Goal: Transaction & Acquisition: Purchase product/service

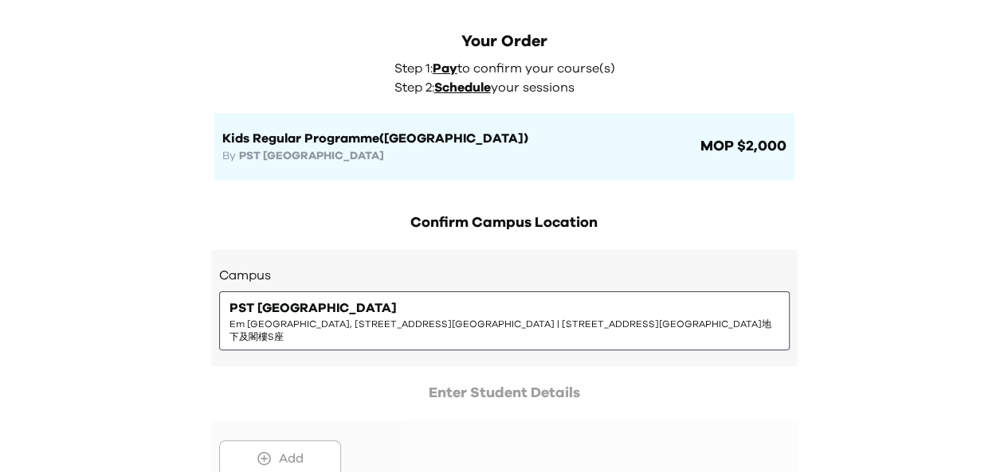
scroll to position [54, 0]
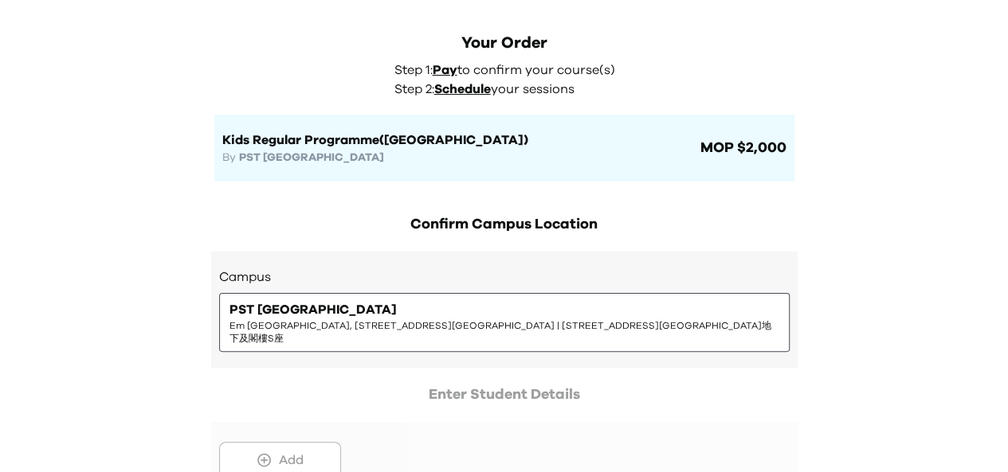
click at [424, 320] on span "Em Macau, Avenida Comercial de Macau nº 173, Rés-do-chão S | 澳門商業大馬路173號南灣壹號地下及…" at bounding box center [504, 332] width 550 height 25
click at [272, 444] on div at bounding box center [504, 441] width 586 height 115
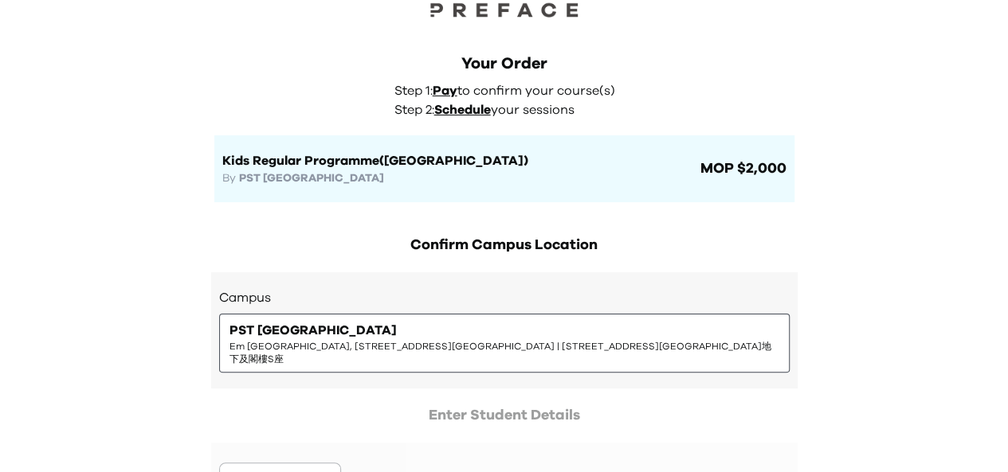
scroll to position [0, 0]
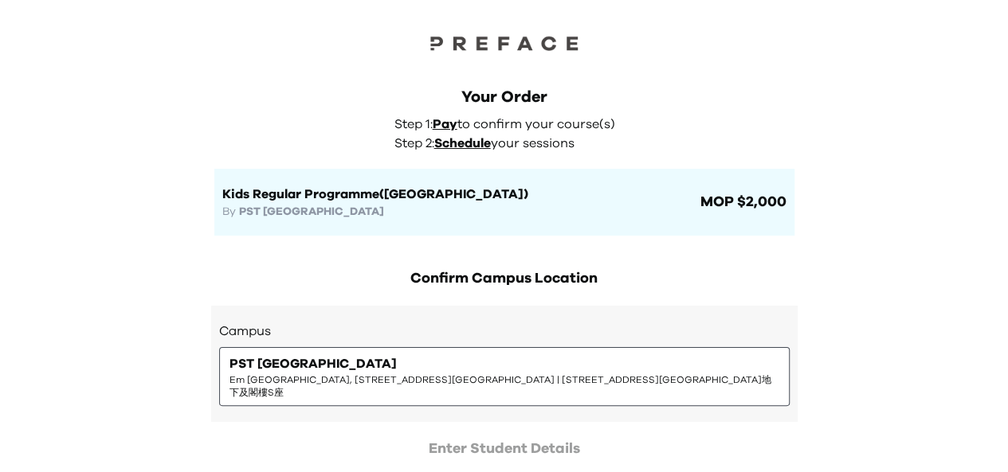
click at [522, 378] on span "Em [GEOGRAPHIC_DATA], [STREET_ADDRESS][GEOGRAPHIC_DATA] | [STREET_ADDRESS][GEOG…" at bounding box center [504, 386] width 550 height 25
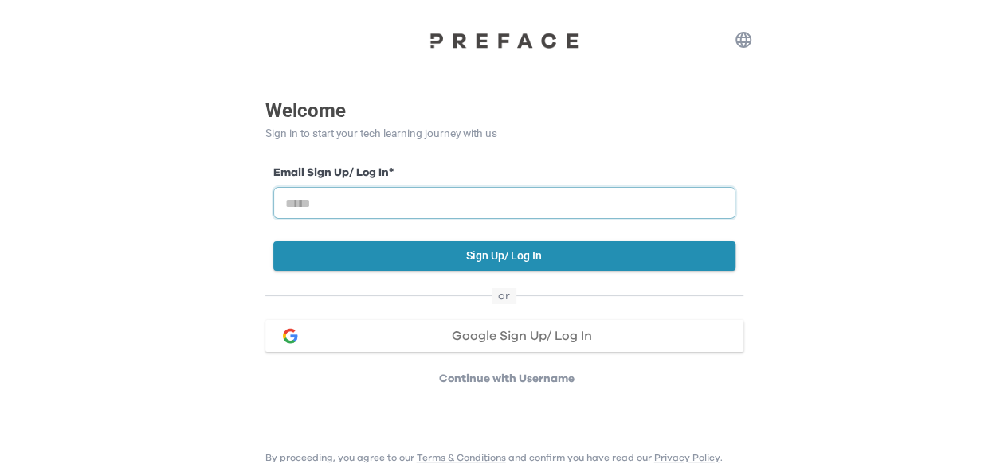
click at [488, 203] on input "email" at bounding box center [504, 203] width 462 height 32
type input "**********"
click at [503, 249] on button "Sign Up/ Log In" at bounding box center [504, 255] width 462 height 29
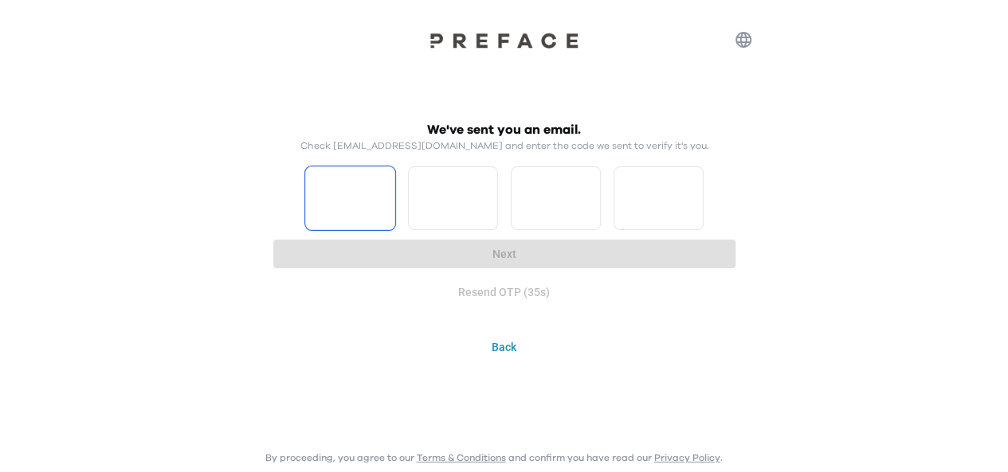
click at [337, 201] on input "Please enter OTP character 1" at bounding box center [350, 199] width 90 height 64
type input "*"
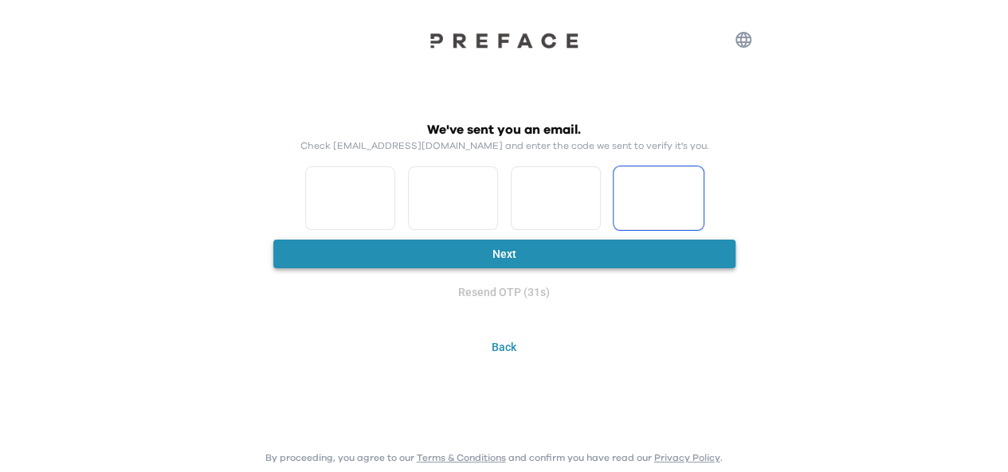
type input "*"
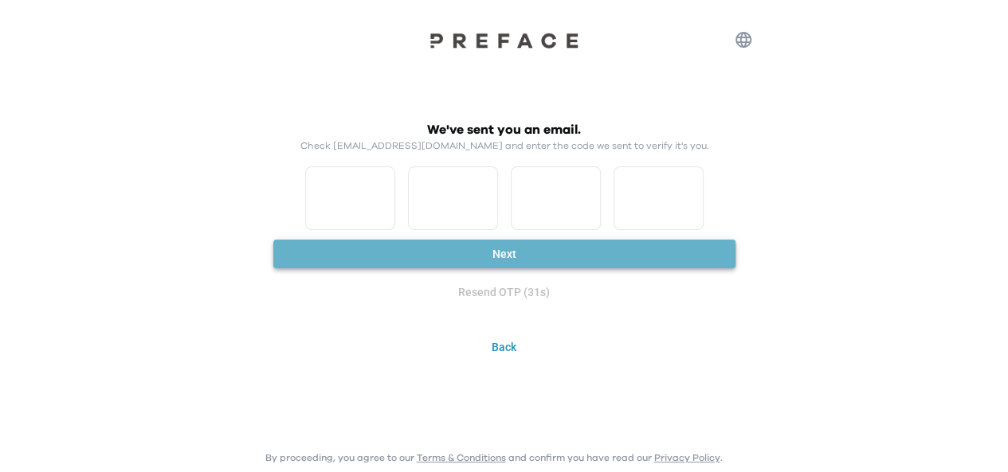
click at [516, 254] on button "Next" at bounding box center [504, 254] width 462 height 29
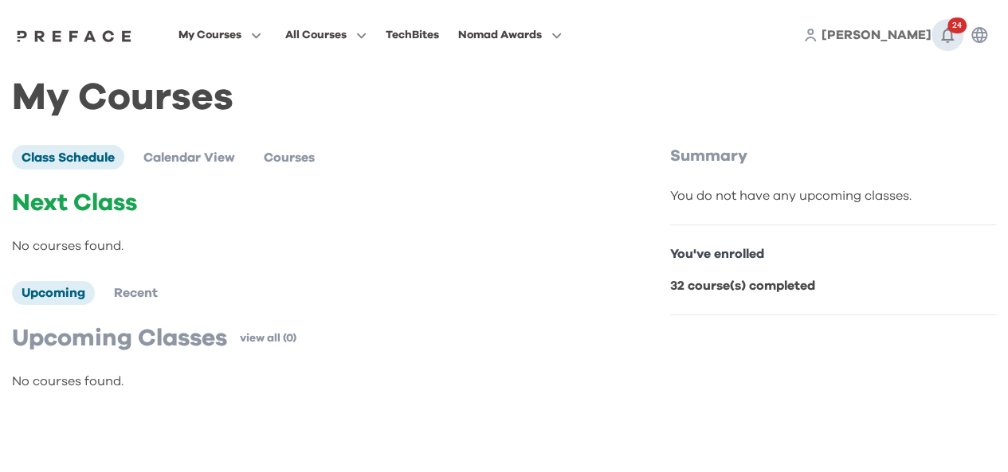
click at [944, 38] on icon "button" at bounding box center [947, 34] width 19 height 19
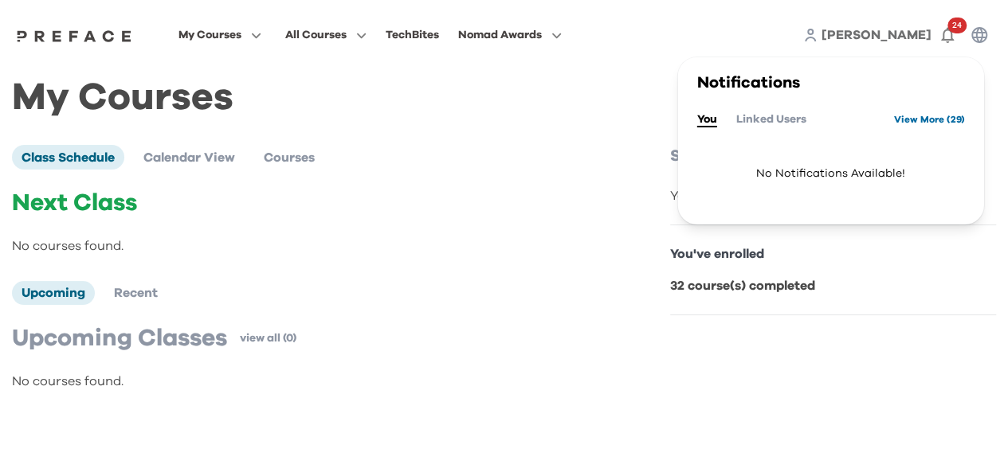
click at [912, 127] on link "View More ( 29 )" at bounding box center [929, 119] width 71 height 25
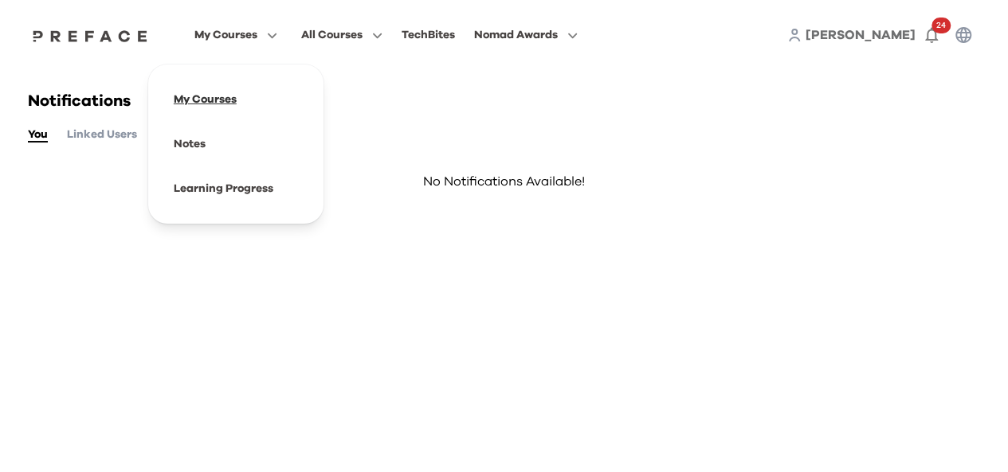
click at [213, 102] on span at bounding box center [236, 99] width 150 height 45
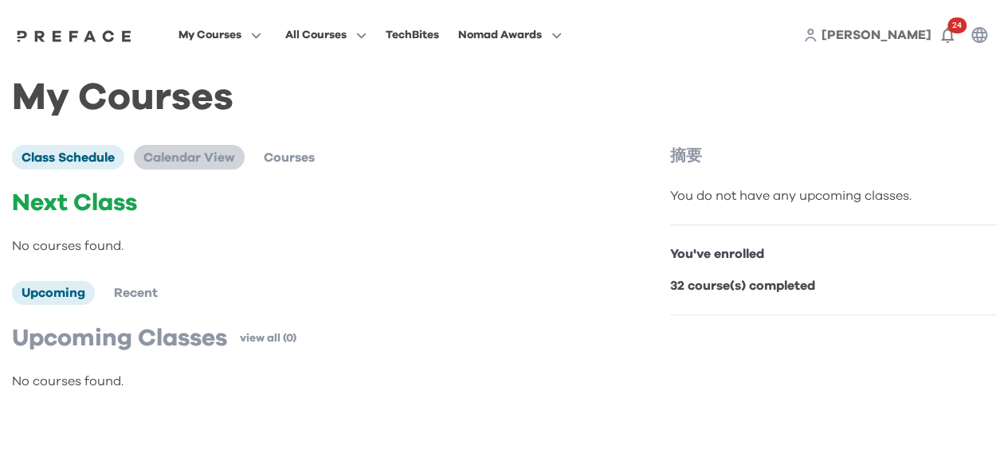
click at [229, 159] on span "Calendar View" at bounding box center [189, 157] width 92 height 13
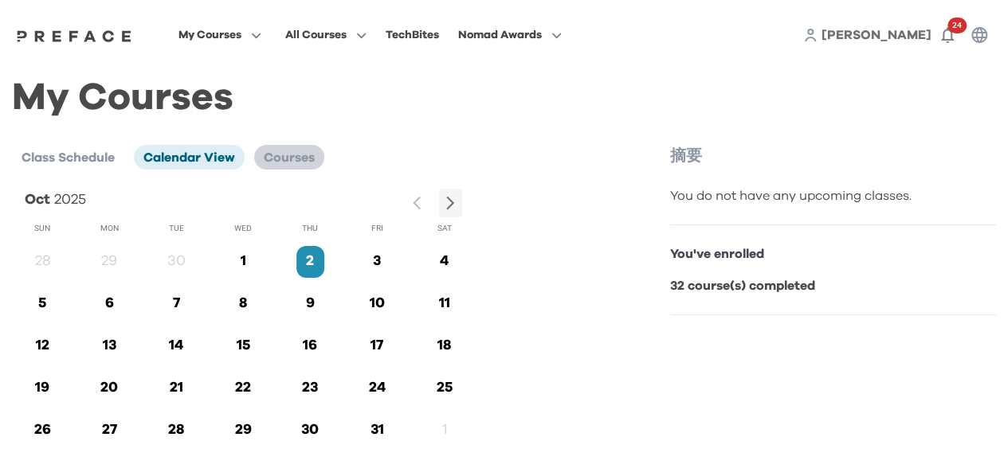
click at [288, 159] on span "Courses" at bounding box center [289, 157] width 51 height 13
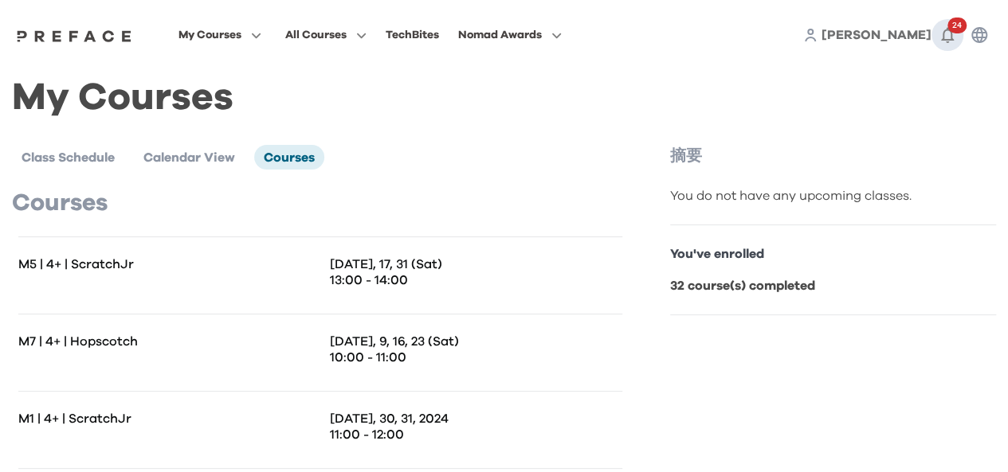
click at [945, 41] on icon "button" at bounding box center [947, 36] width 13 height 16
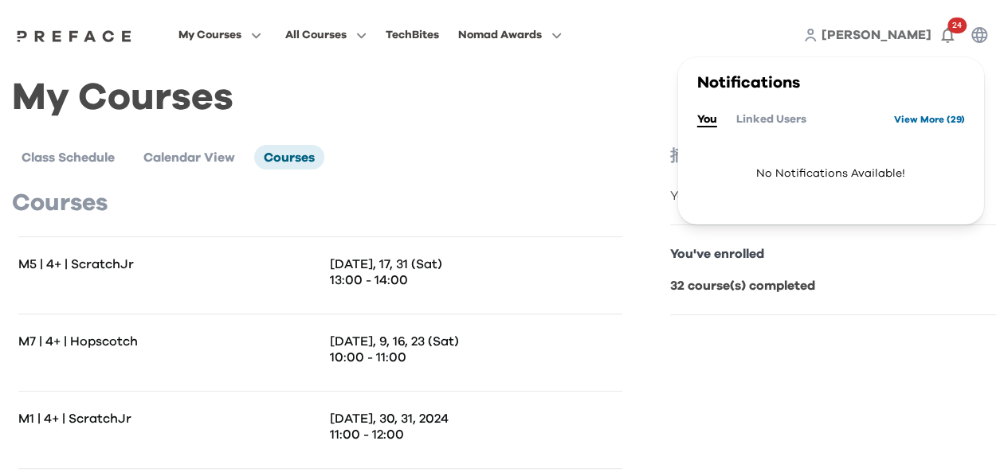
click at [911, 120] on link "View More ( 29 )" at bounding box center [929, 119] width 71 height 25
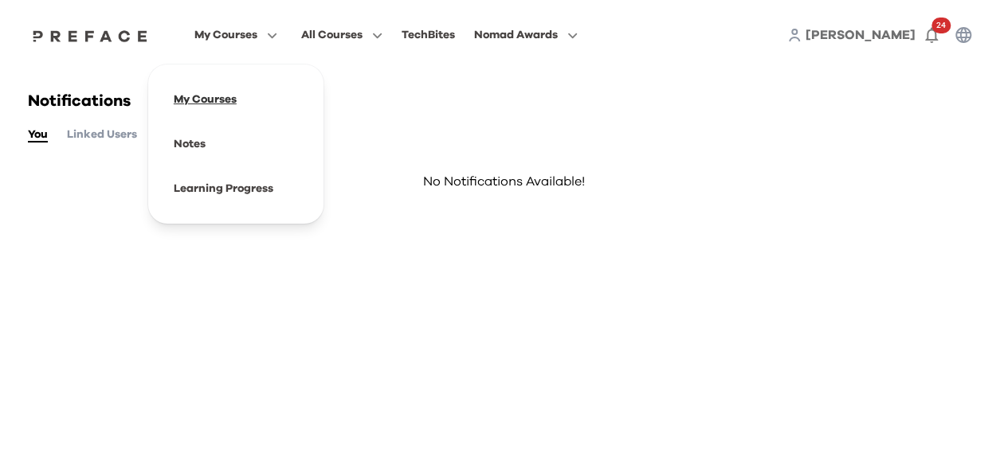
click at [196, 104] on span at bounding box center [236, 99] width 150 height 45
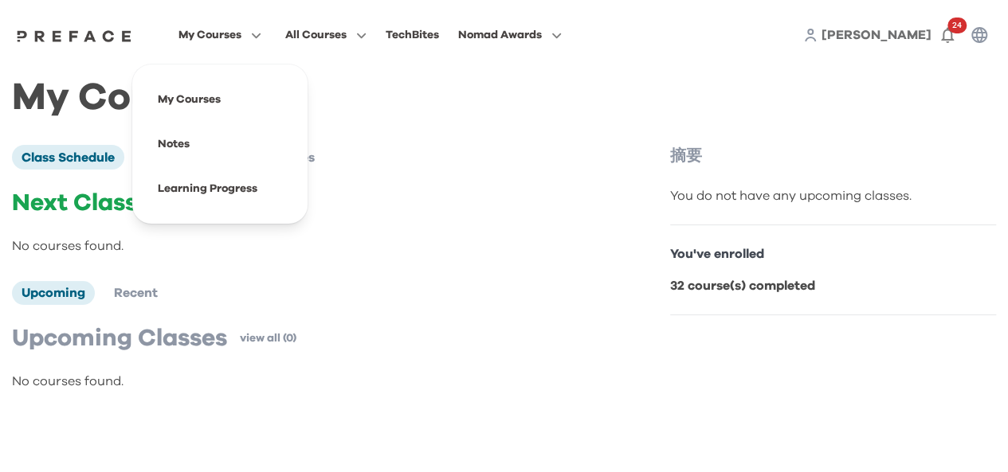
click at [923, 38] on span "Joe" at bounding box center [876, 35] width 110 height 13
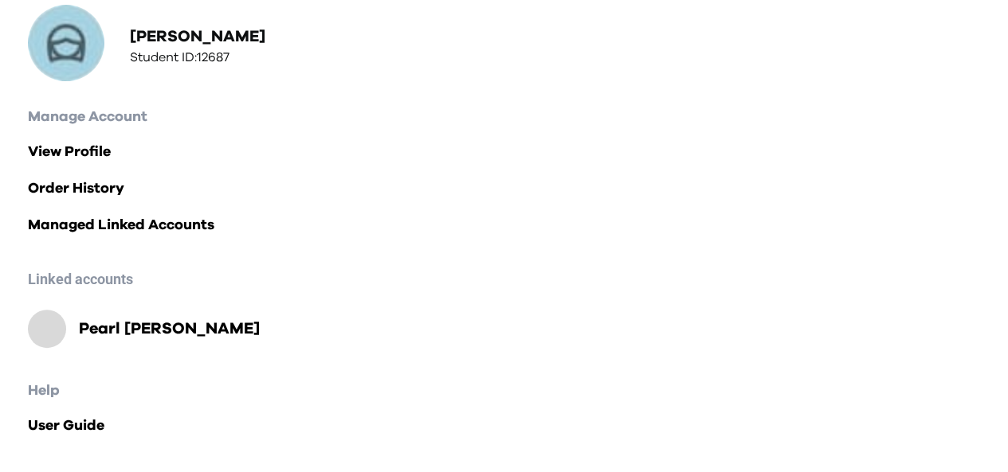
scroll to position [174, 0]
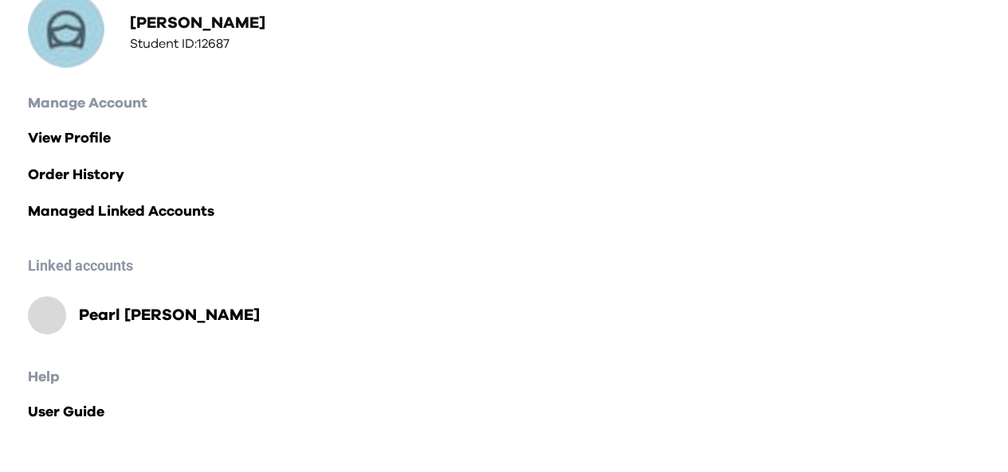
click at [98, 319] on h2 "Pearl Feng" at bounding box center [169, 315] width 181 height 22
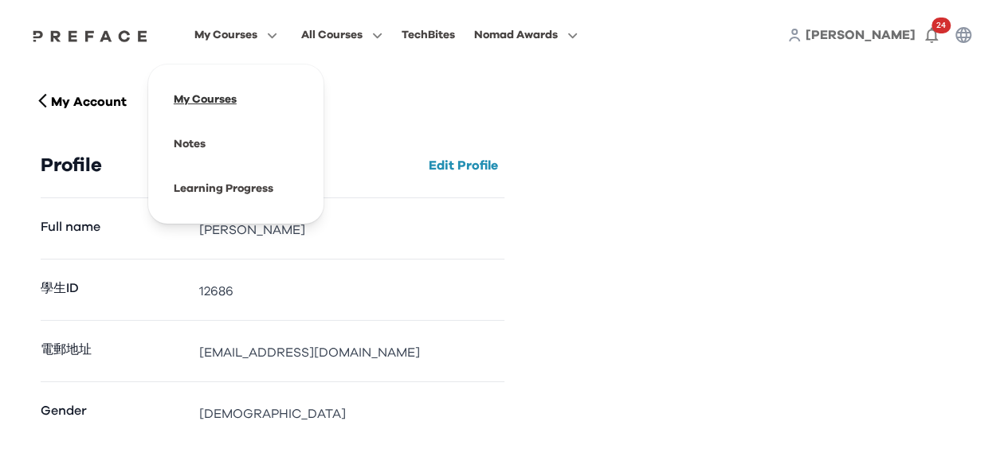
click at [190, 104] on span at bounding box center [236, 99] width 150 height 45
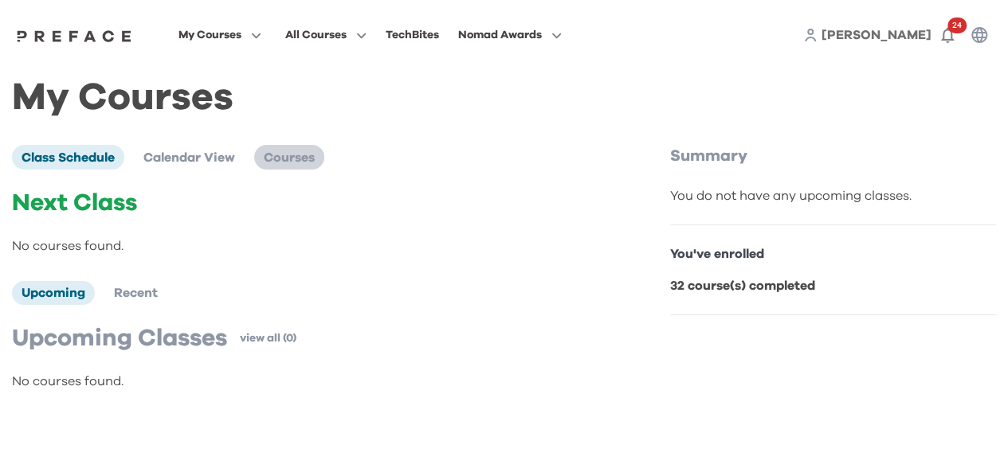
click at [276, 160] on span "Courses" at bounding box center [289, 157] width 51 height 13
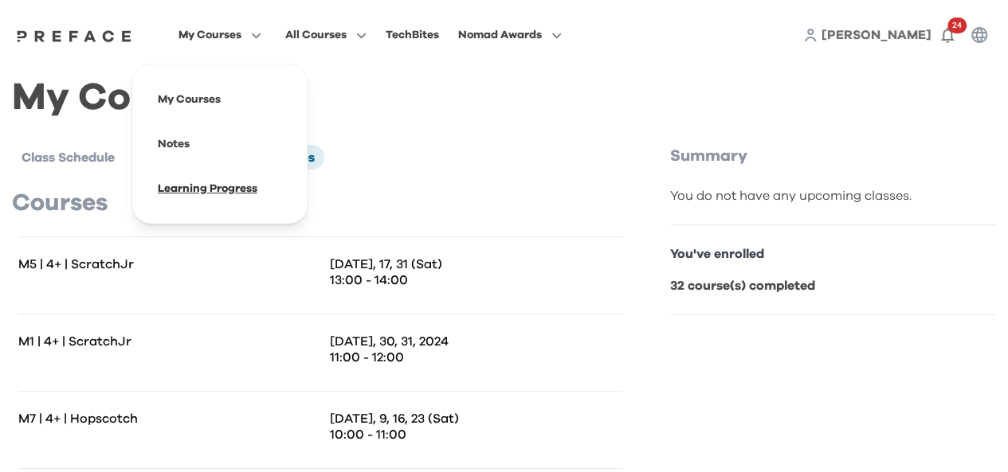
click at [204, 188] on span at bounding box center [220, 189] width 150 height 45
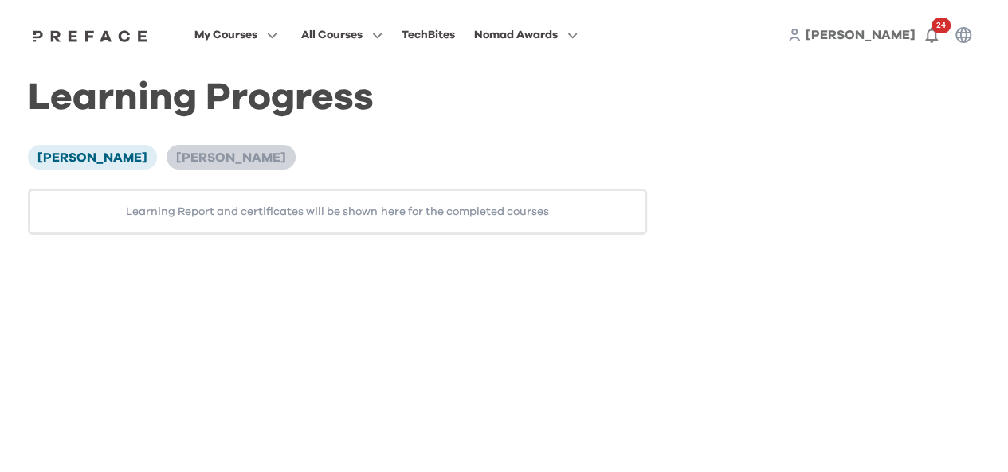
click at [176, 164] on span "[PERSON_NAME]" at bounding box center [231, 157] width 110 height 13
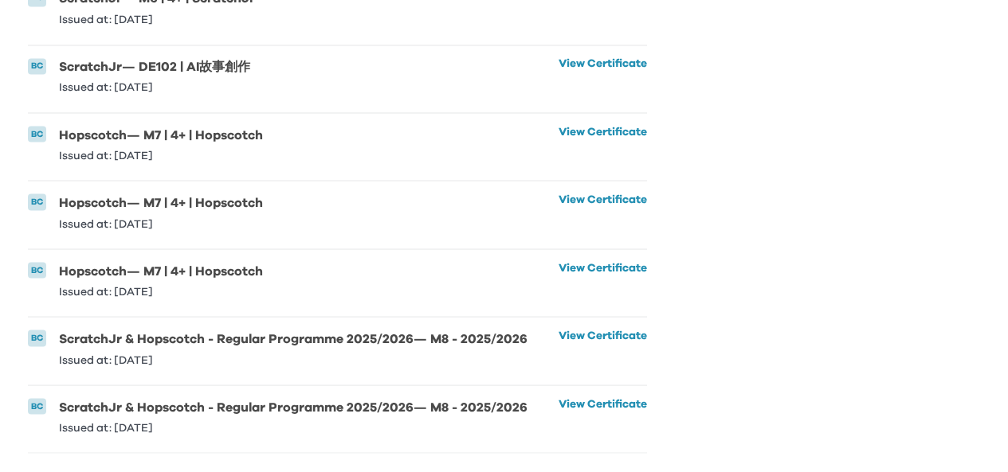
scroll to position [1459, 0]
click at [561, 330] on link "View Certificate" at bounding box center [603, 347] width 88 height 35
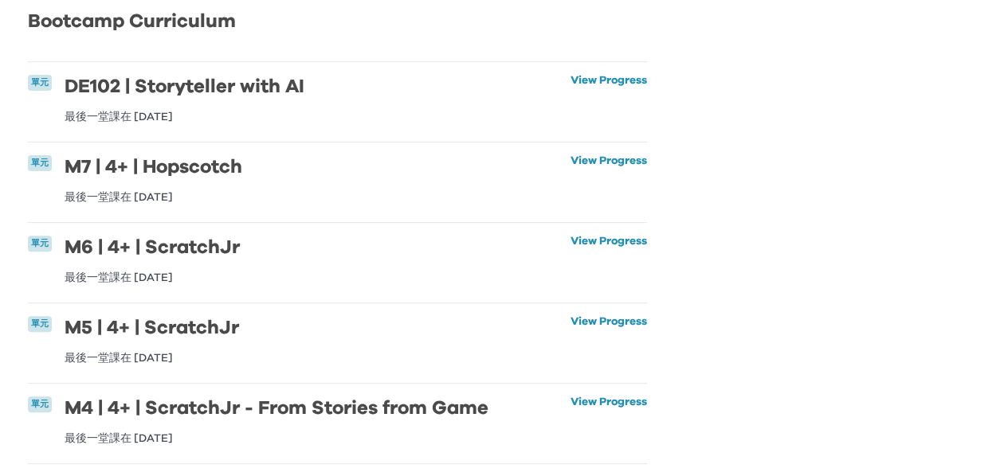
scroll to position [0, 0]
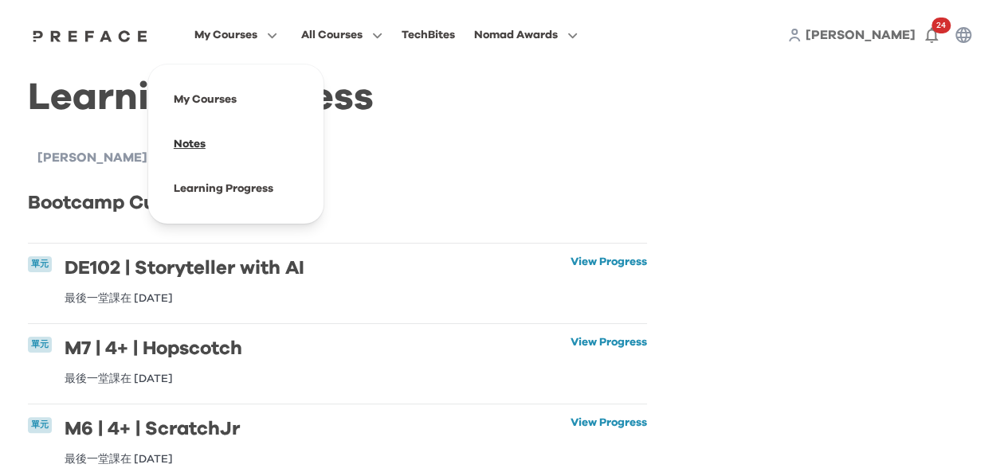
click at [198, 149] on span at bounding box center [236, 144] width 150 height 45
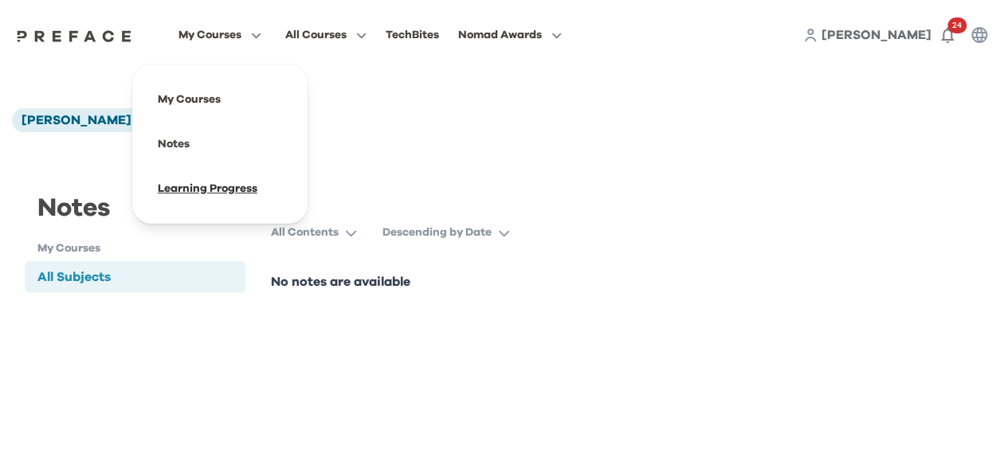
click at [198, 190] on span at bounding box center [220, 189] width 150 height 45
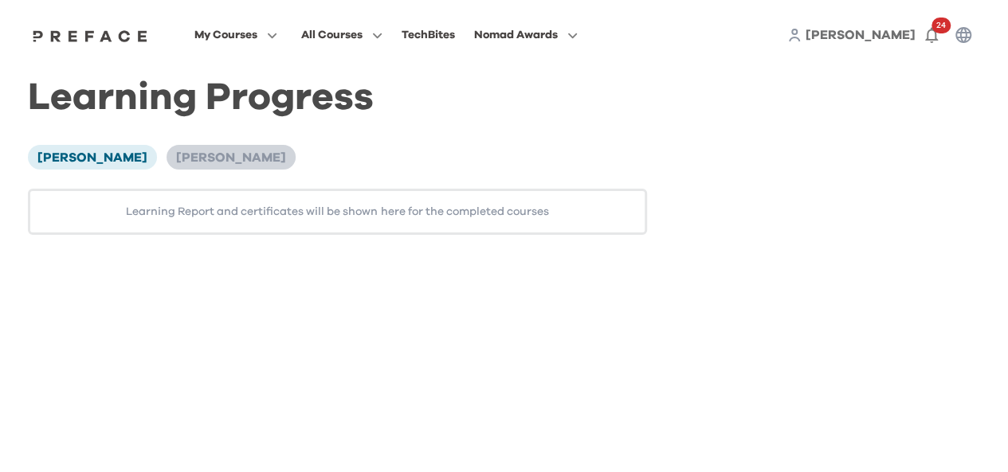
click at [176, 160] on span "[PERSON_NAME]" at bounding box center [231, 157] width 110 height 13
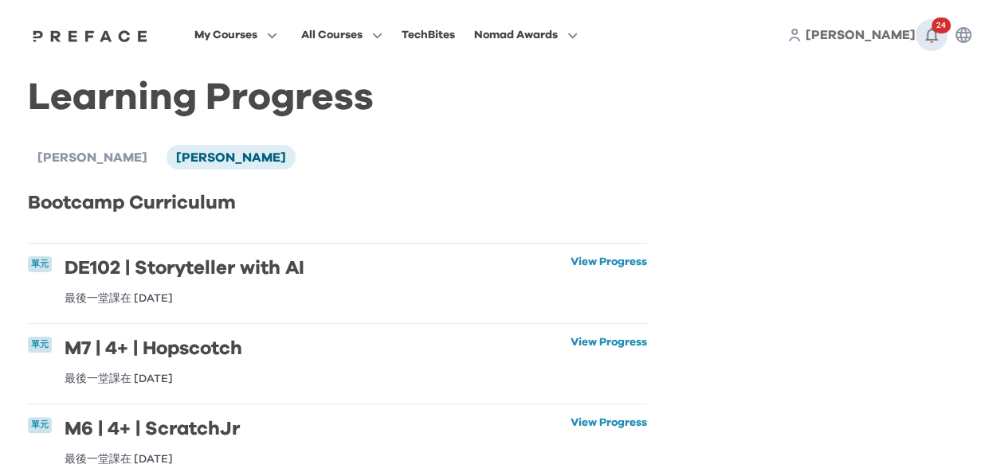
click at [931, 34] on icon "button" at bounding box center [931, 34] width 19 height 19
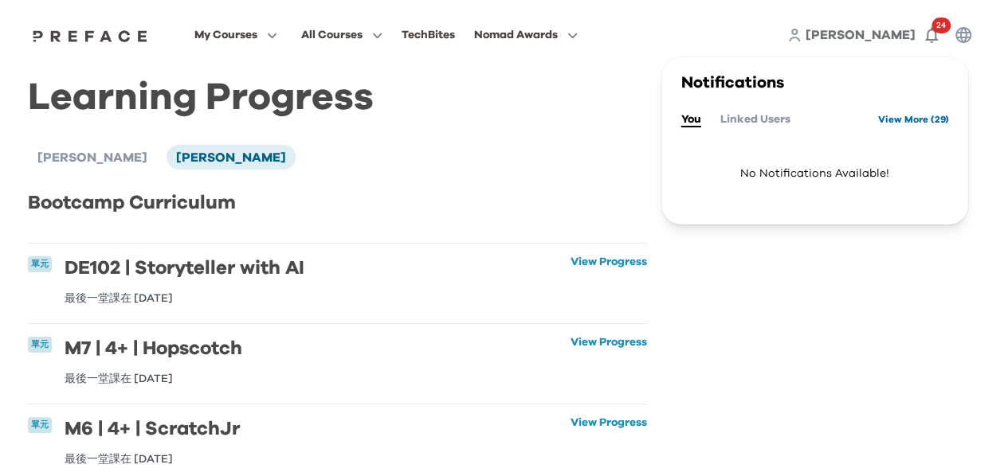
click at [880, 123] on link "View More ( 29 )" at bounding box center [913, 119] width 71 height 25
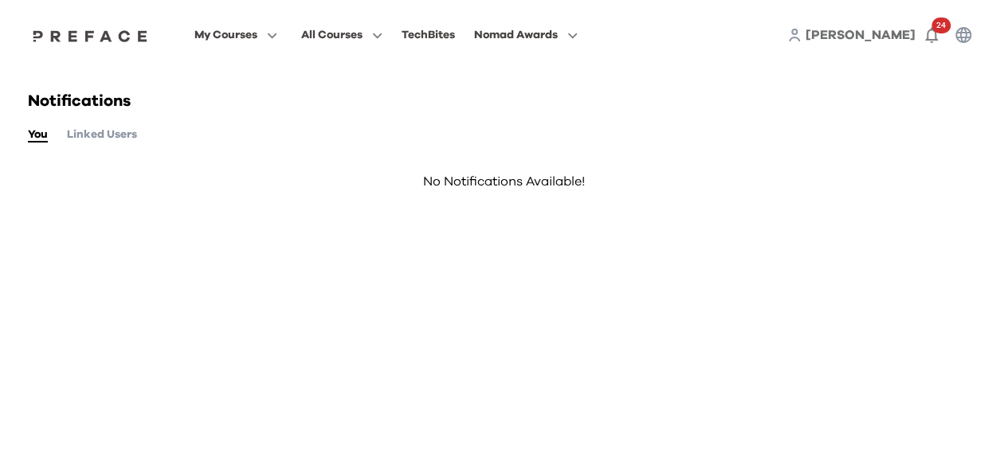
click at [126, 136] on button "Linked Users" at bounding box center [102, 135] width 70 height 18
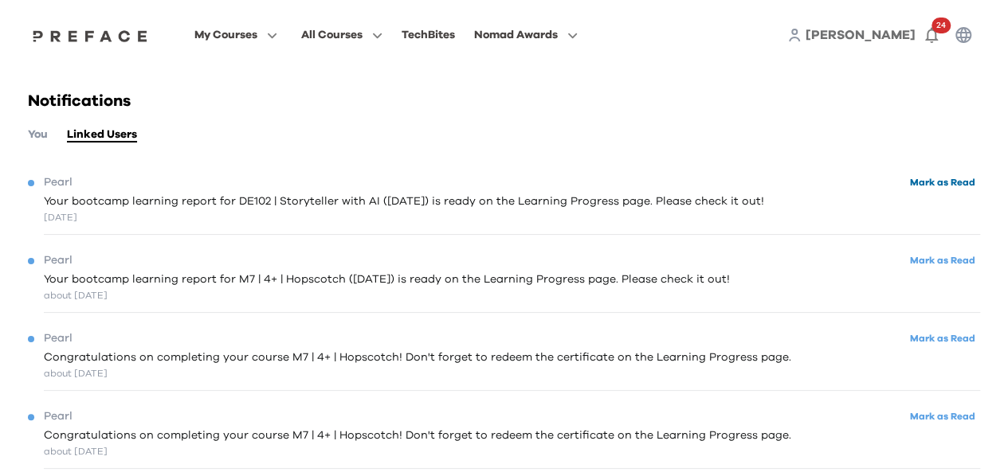
click at [923, 179] on button "Mark as Read" at bounding box center [942, 183] width 75 height 22
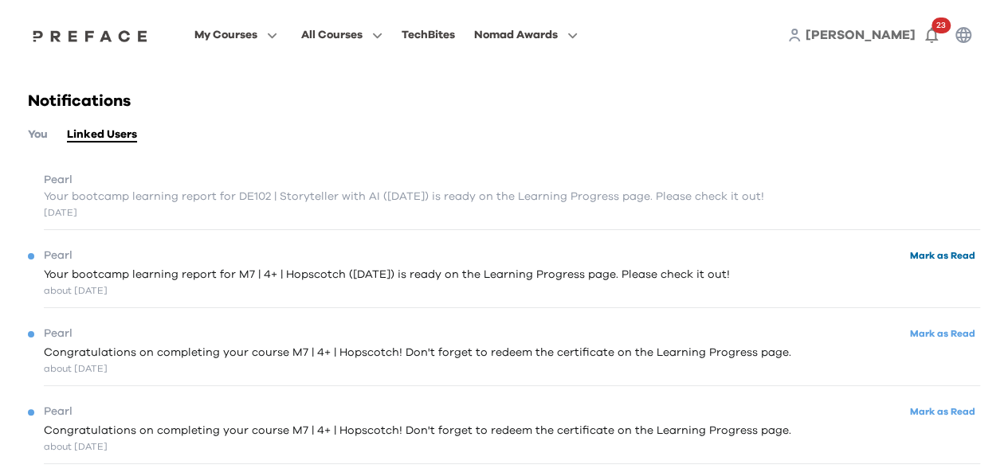
click at [923, 265] on button "Mark as Read" at bounding box center [942, 256] width 75 height 22
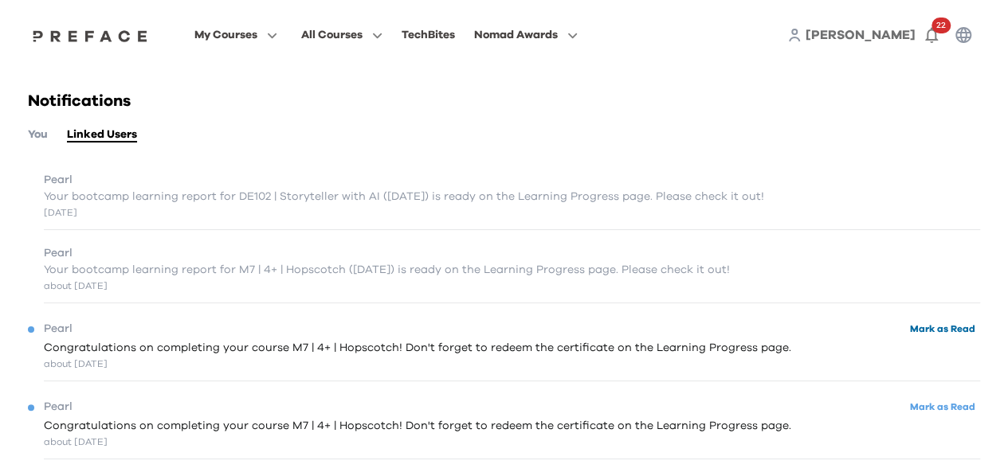
click at [929, 331] on button "Mark as Read" at bounding box center [942, 330] width 75 height 22
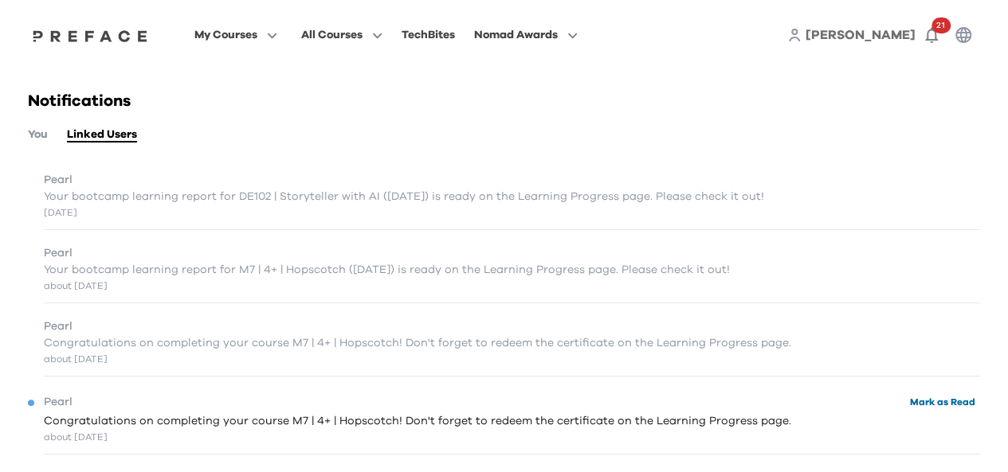
click at [936, 404] on button "Mark as Read" at bounding box center [942, 403] width 75 height 22
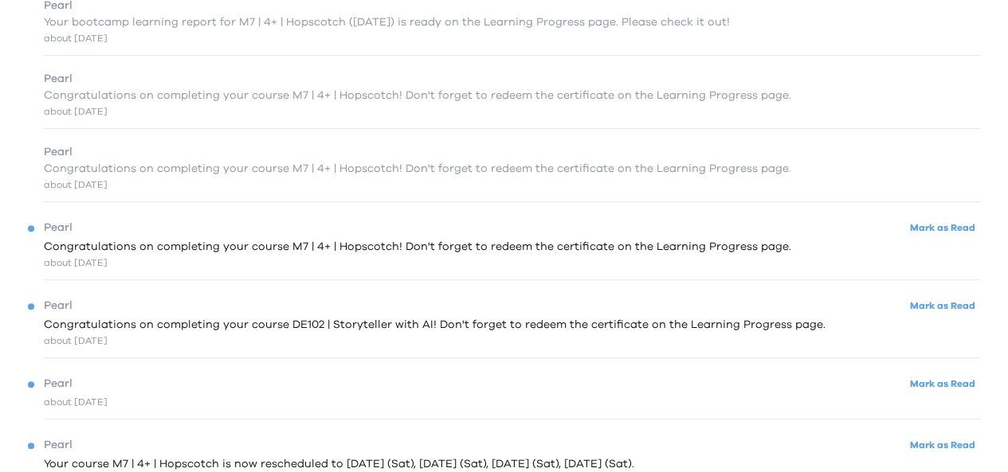
scroll to position [255, 0]
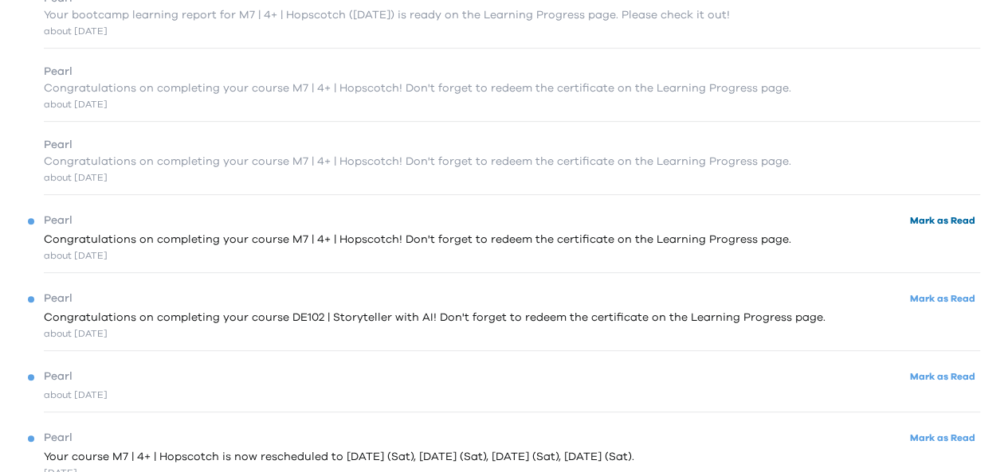
click at [932, 224] on button "Mark as Read" at bounding box center [942, 221] width 75 height 22
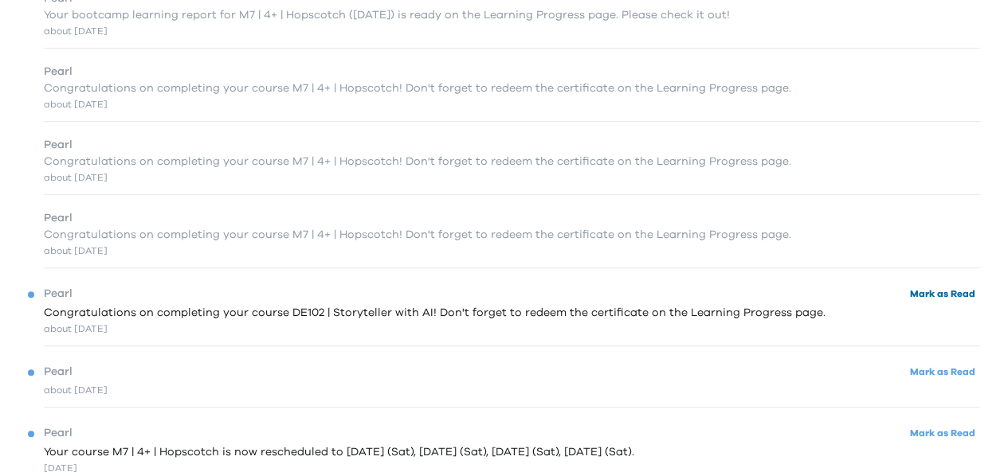
click at [931, 304] on button "Mark as Read" at bounding box center [942, 295] width 75 height 22
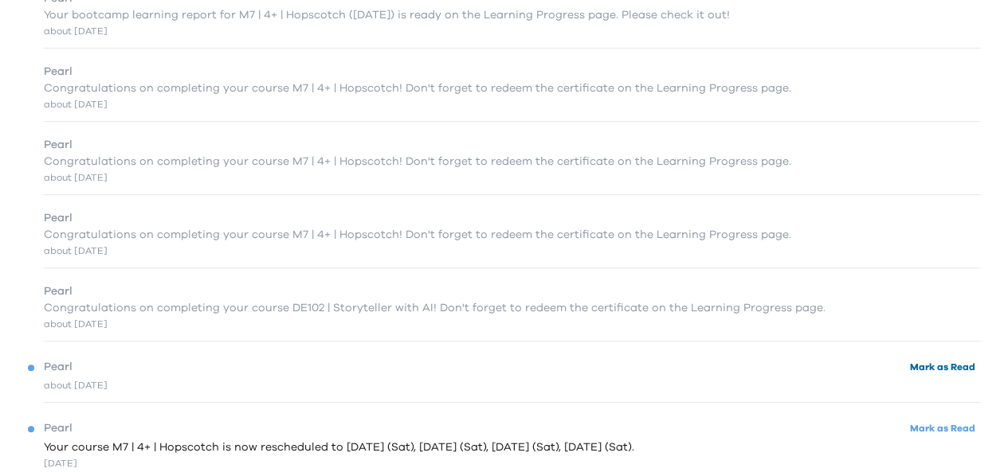
click at [931, 375] on button "Mark as Read" at bounding box center [942, 368] width 75 height 22
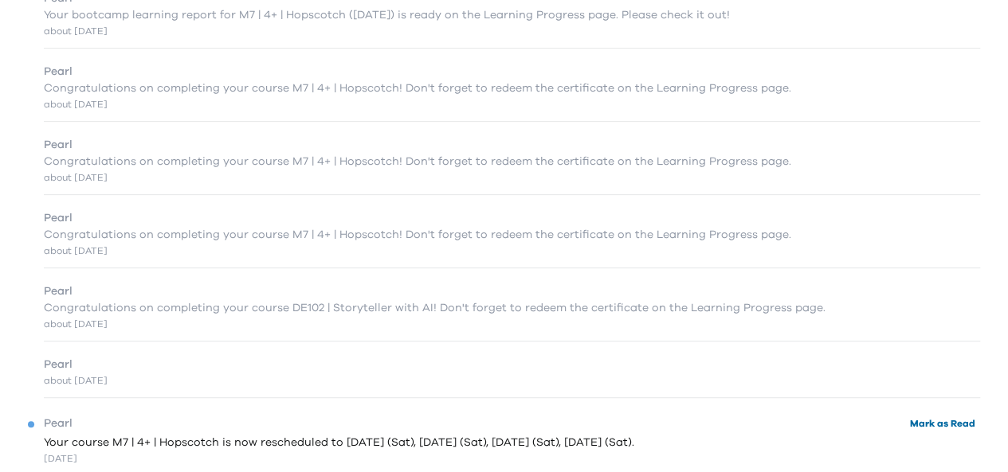
click at [946, 427] on button "Mark as Read" at bounding box center [942, 425] width 75 height 22
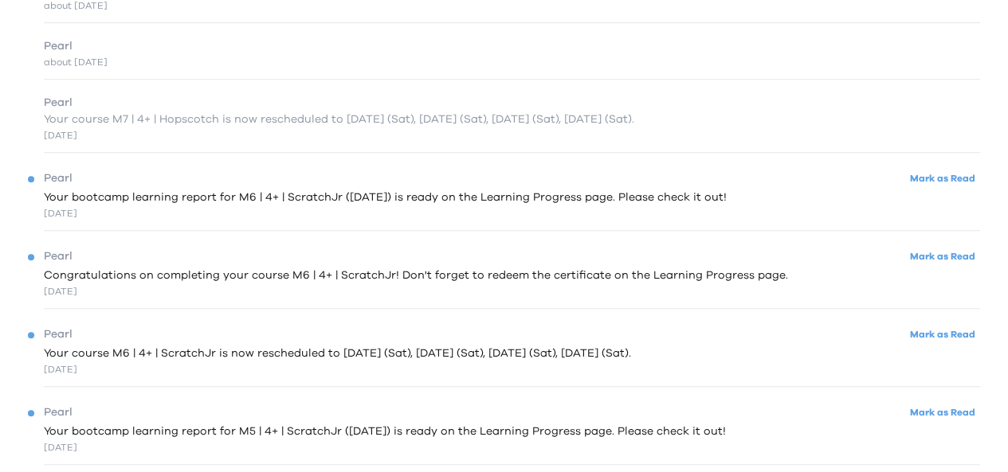
scroll to position [606, 0]
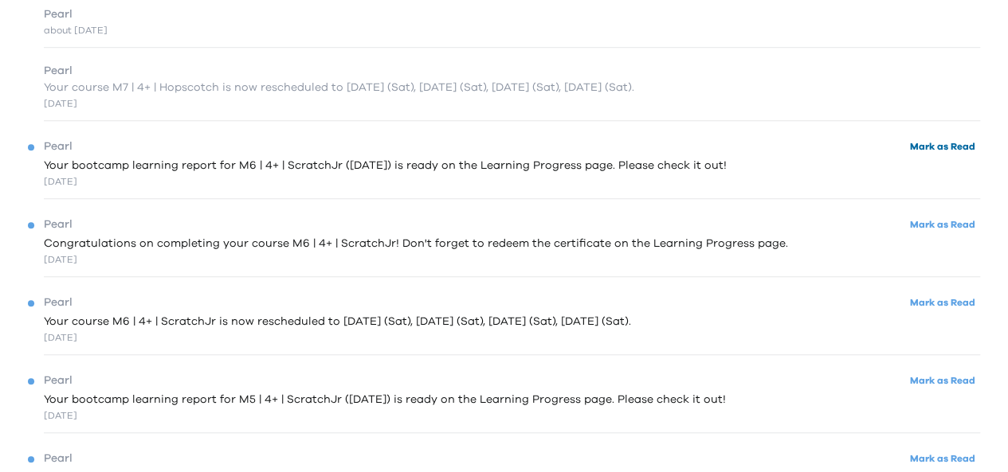
click at [919, 148] on button "Mark as Read" at bounding box center [942, 147] width 75 height 22
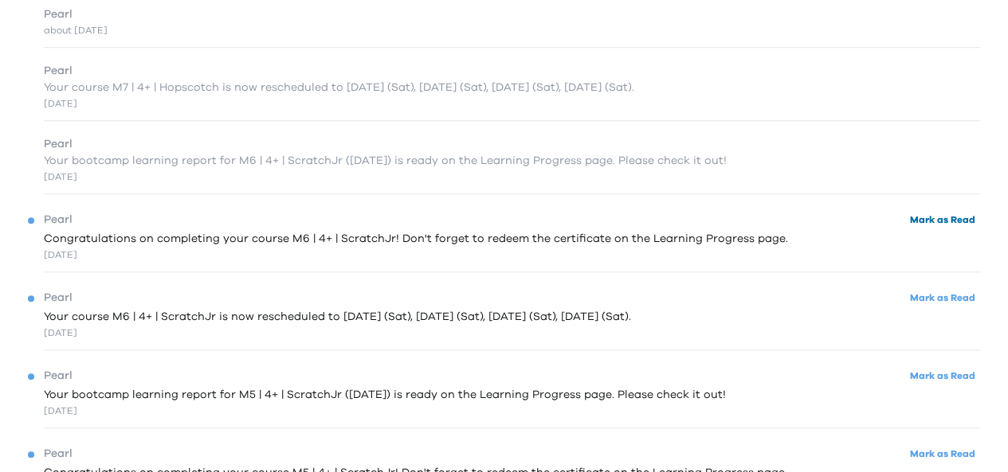
click at [921, 219] on button "Mark as Read" at bounding box center [942, 221] width 75 height 22
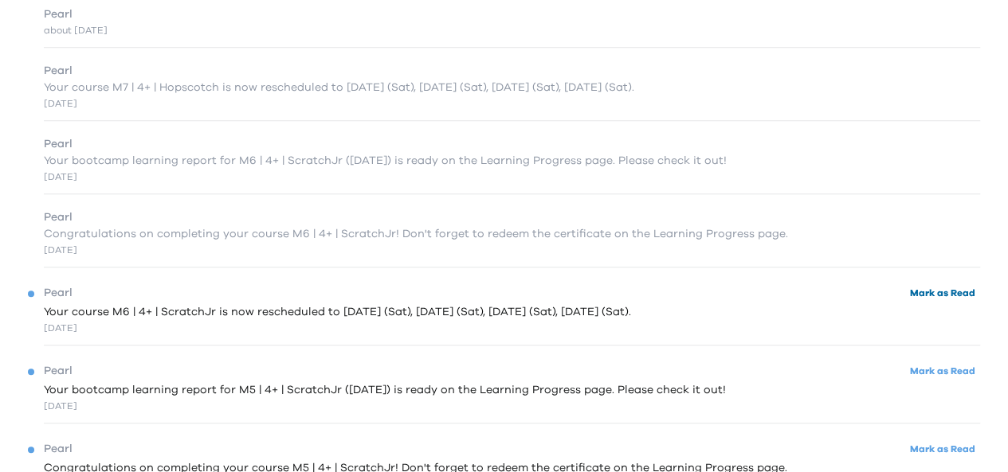
click at [916, 299] on button "Mark as Read" at bounding box center [942, 294] width 75 height 22
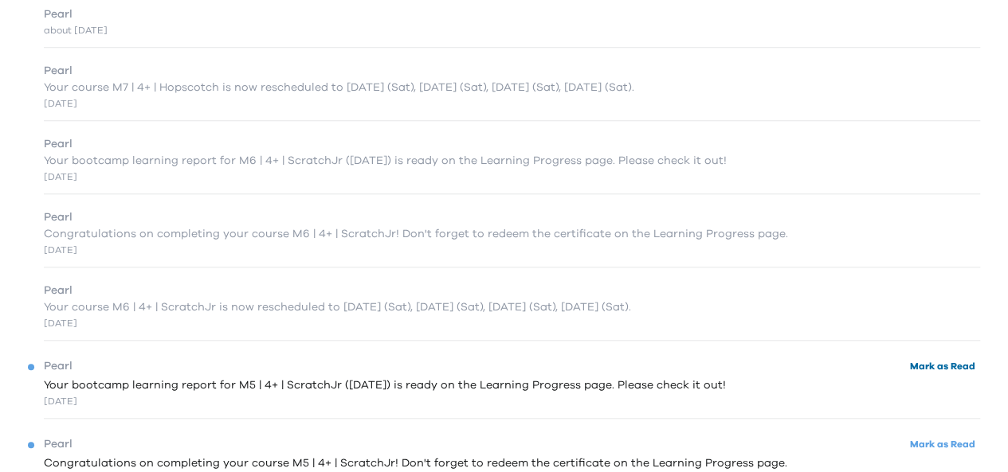
click at [935, 367] on button "Mark as Read" at bounding box center [942, 367] width 75 height 22
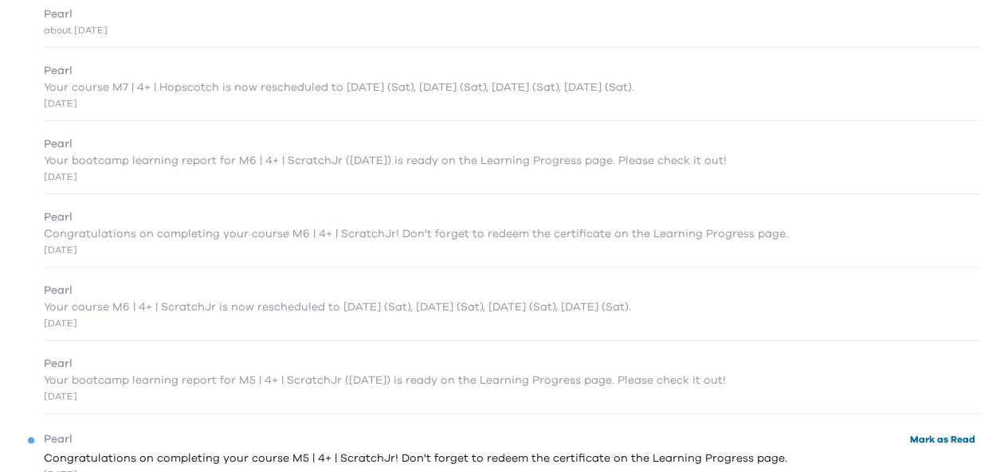
click at [951, 436] on button "Mark as Read" at bounding box center [942, 440] width 75 height 22
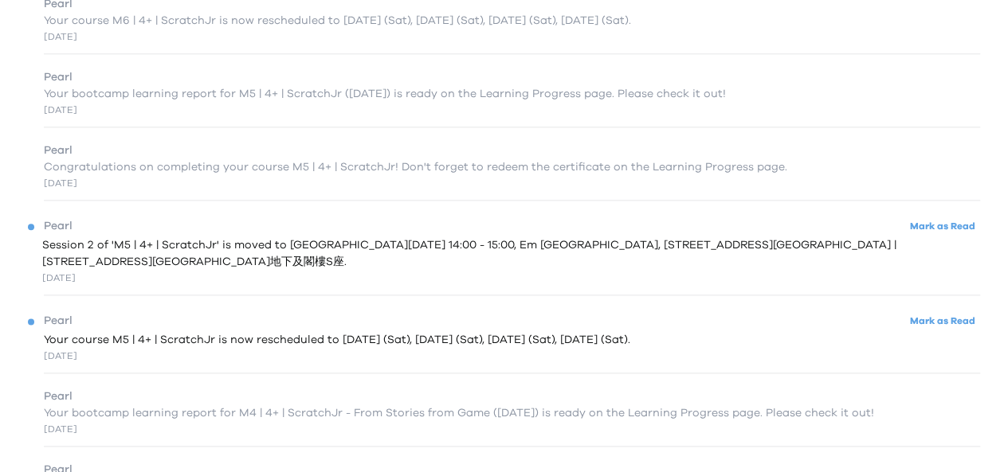
scroll to position [924, 0]
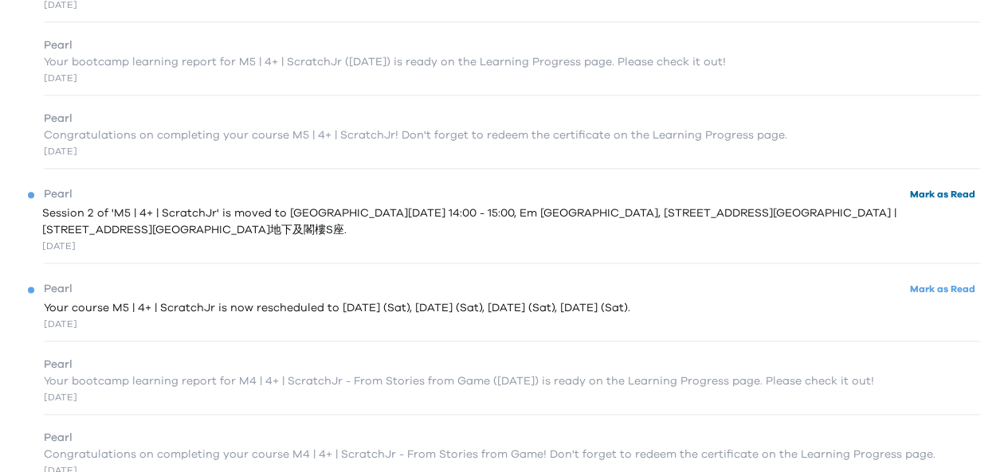
click at [925, 198] on button "Mark as Read" at bounding box center [942, 195] width 75 height 22
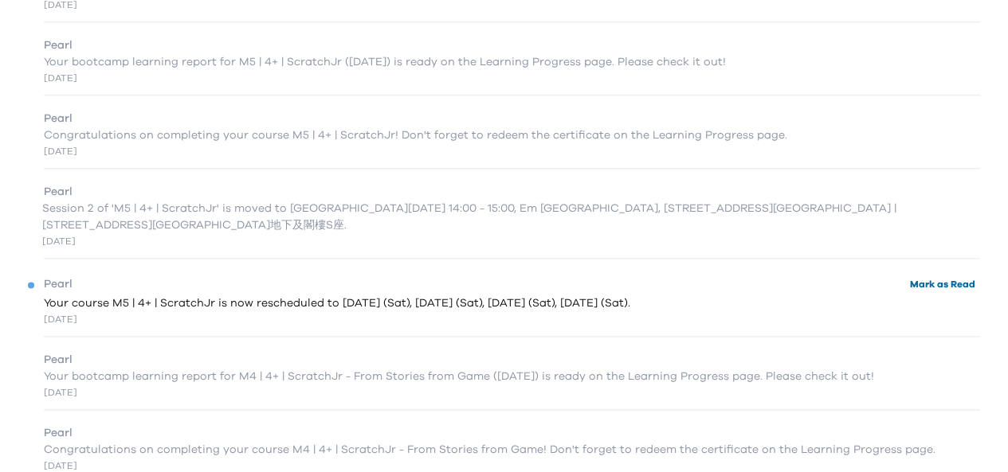
click at [931, 282] on button "Mark as Read" at bounding box center [942, 285] width 75 height 22
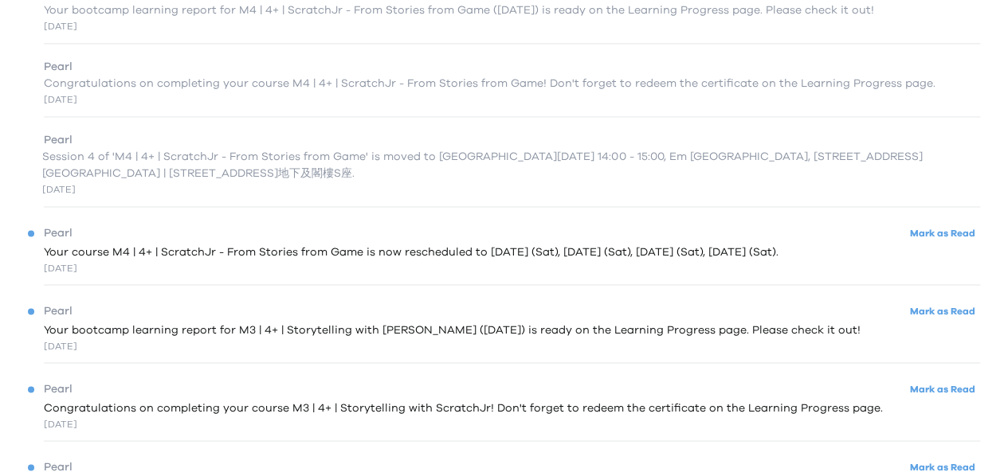
scroll to position [1307, 0]
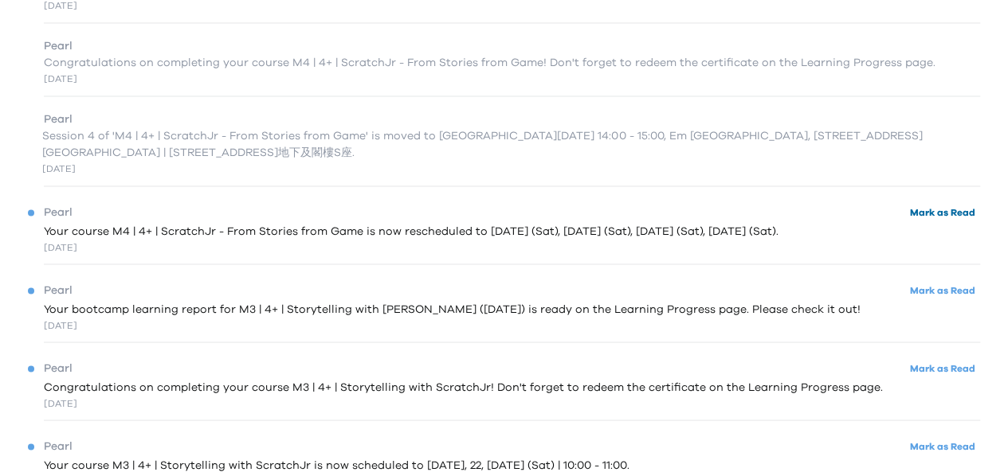
click at [935, 214] on button "Mark as Read" at bounding box center [942, 213] width 75 height 22
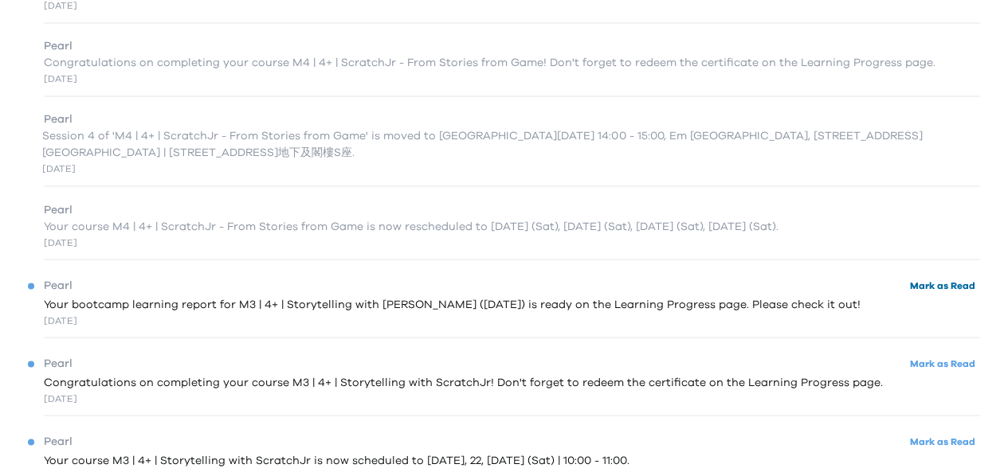
click at [931, 293] on button "Mark as Read" at bounding box center [942, 286] width 75 height 22
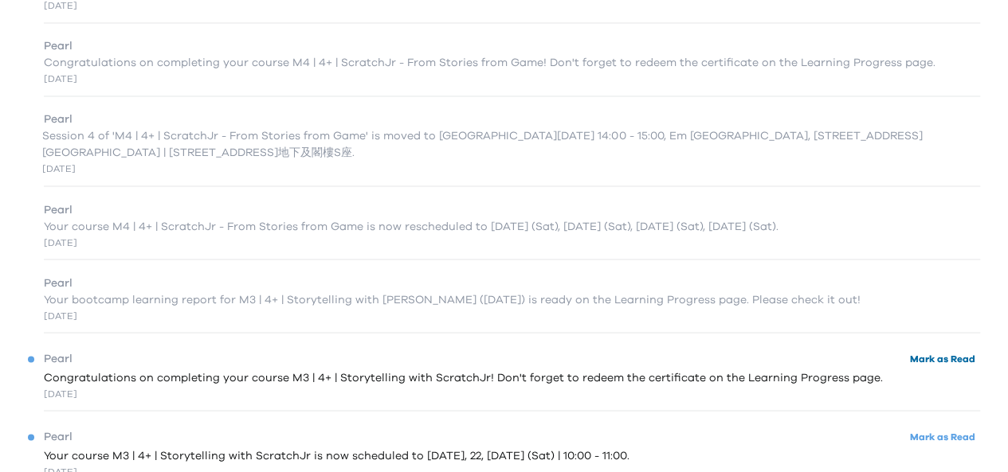
click at [931, 360] on button "Mark as Read" at bounding box center [942, 359] width 75 height 22
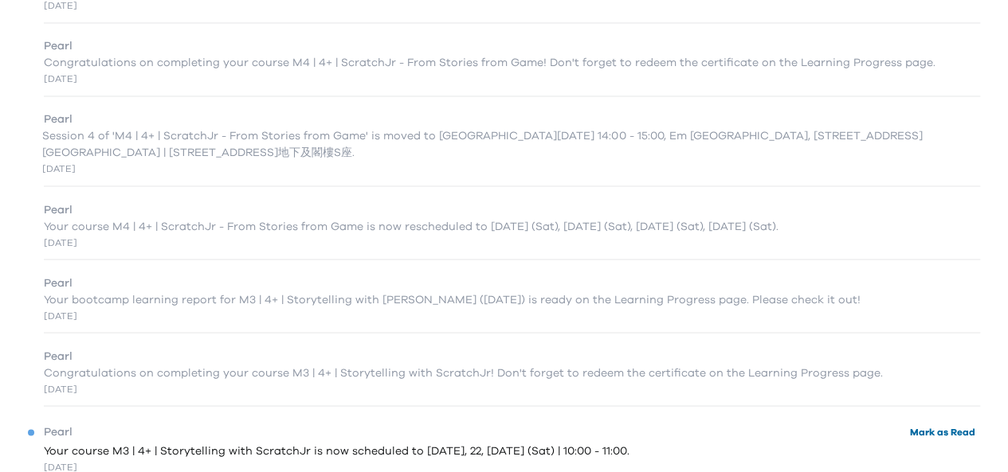
click at [932, 434] on button "Mark as Read" at bounding box center [942, 432] width 75 height 22
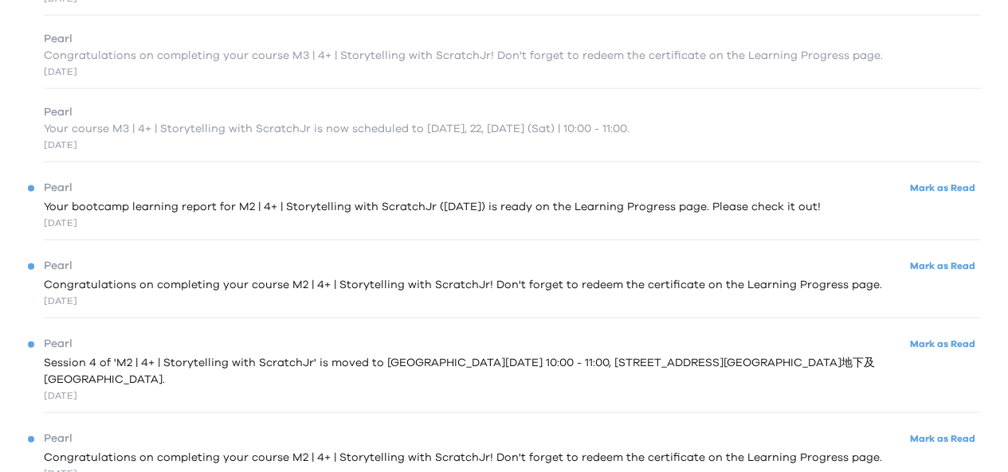
scroll to position [1657, 0]
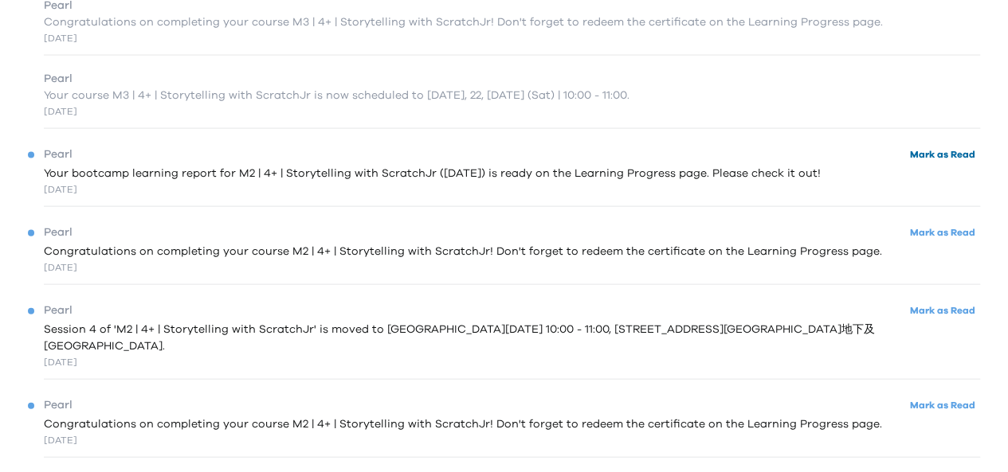
click at [929, 162] on button "Mark as Read" at bounding box center [942, 155] width 75 height 22
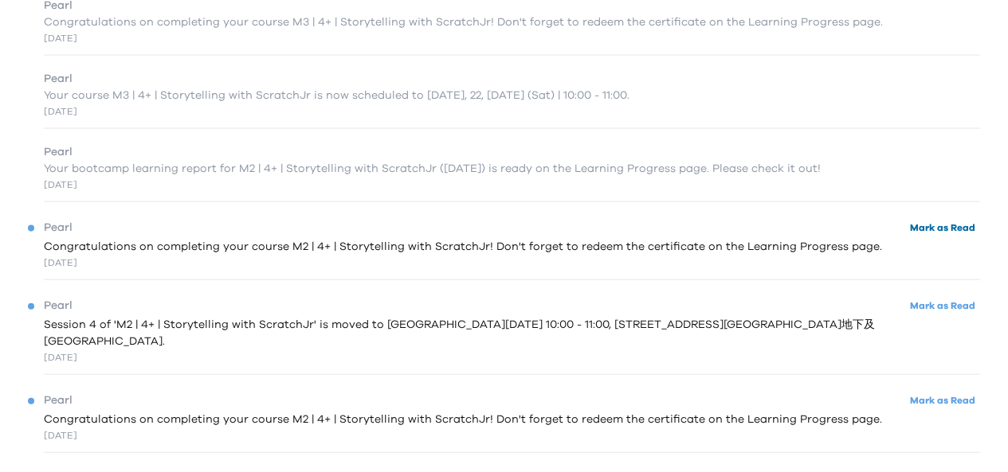
click at [920, 231] on button "Mark as Read" at bounding box center [942, 229] width 75 height 22
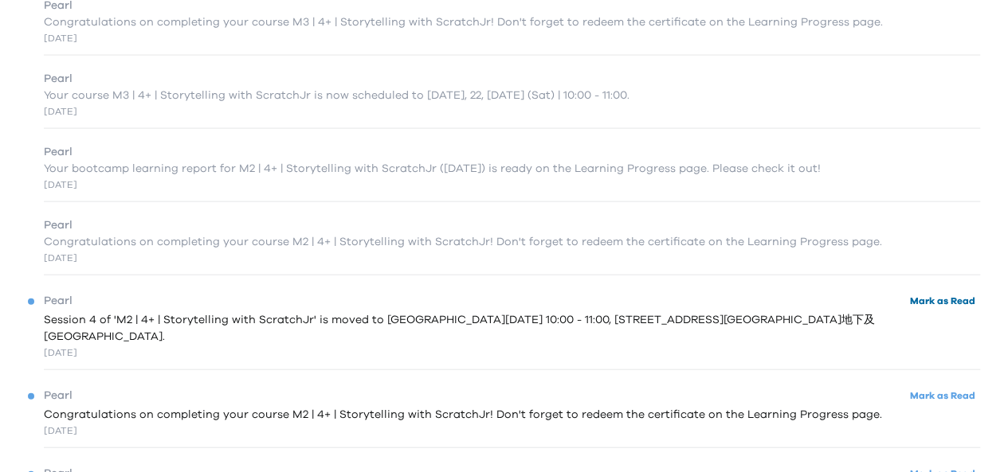
click at [917, 304] on button "Mark as Read" at bounding box center [942, 302] width 75 height 22
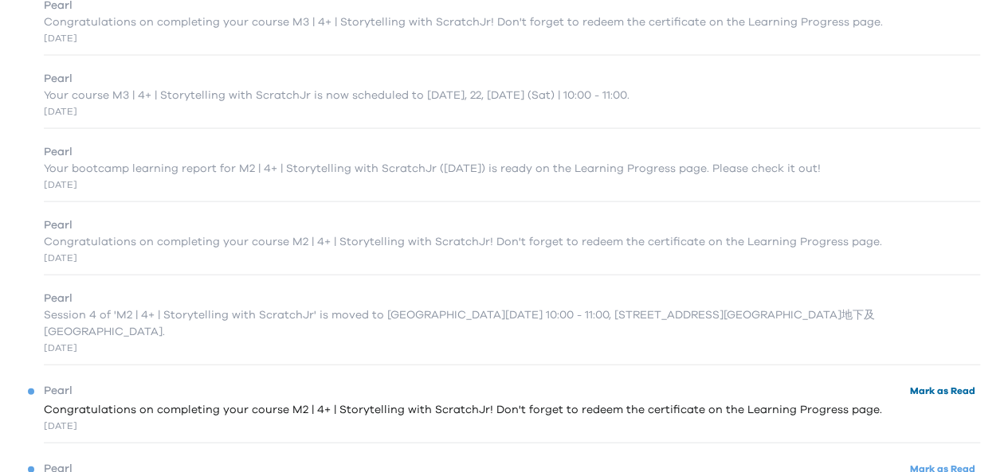
click at [920, 381] on button "Mark as Read" at bounding box center [942, 392] width 75 height 22
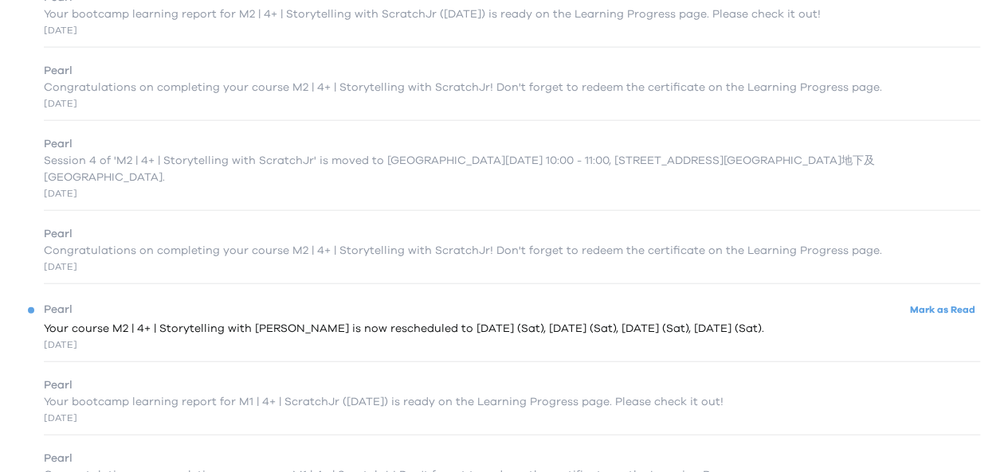
scroll to position [1817, 0]
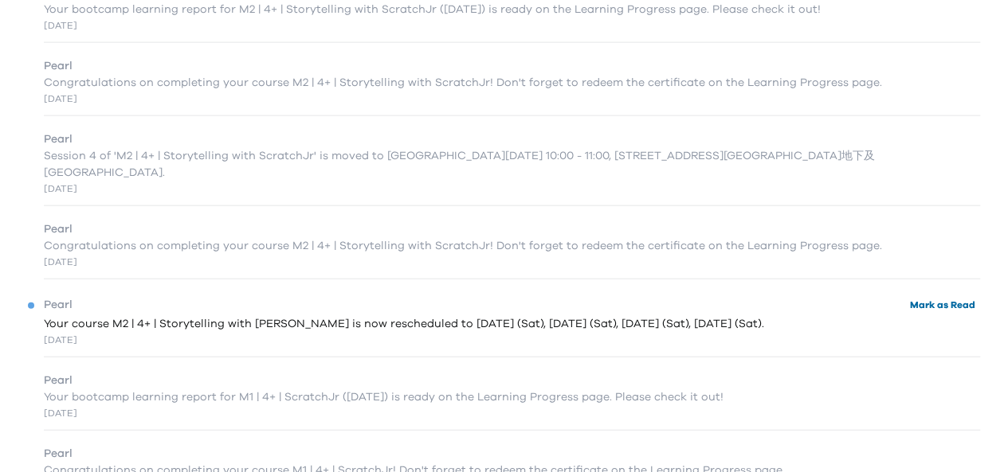
click at [959, 295] on button "Mark as Read" at bounding box center [942, 306] width 75 height 22
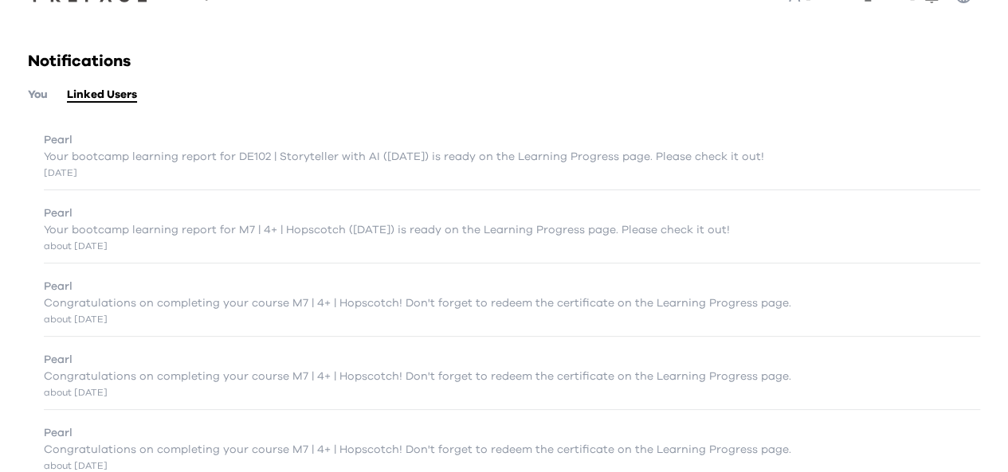
scroll to position [0, 0]
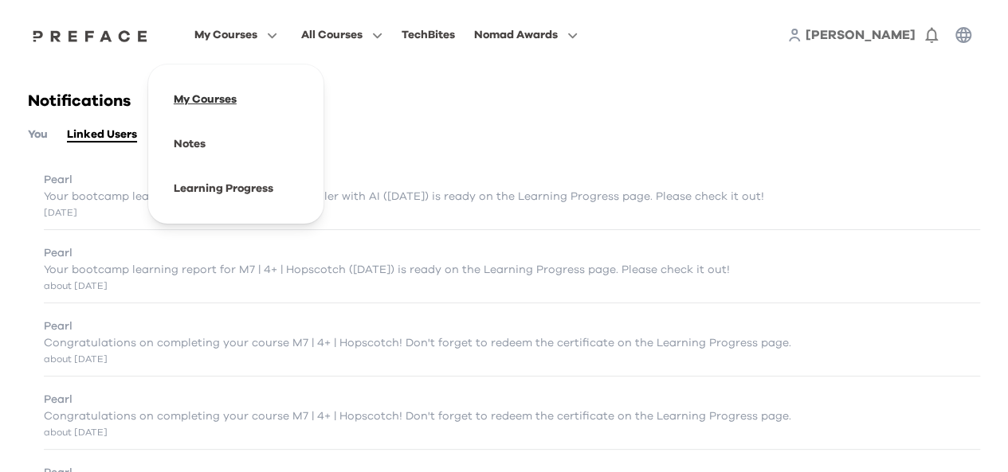
click at [203, 101] on span at bounding box center [236, 99] width 150 height 45
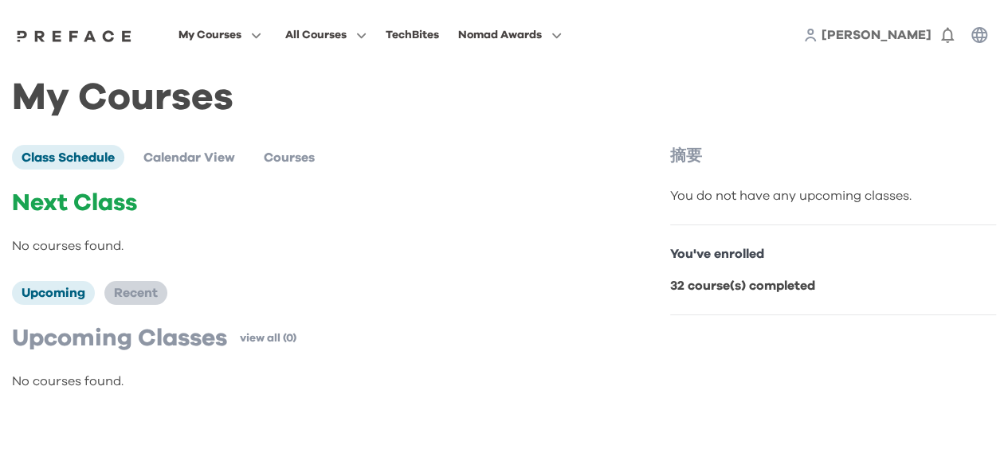
click at [139, 289] on span "Recent" at bounding box center [136, 293] width 44 height 13
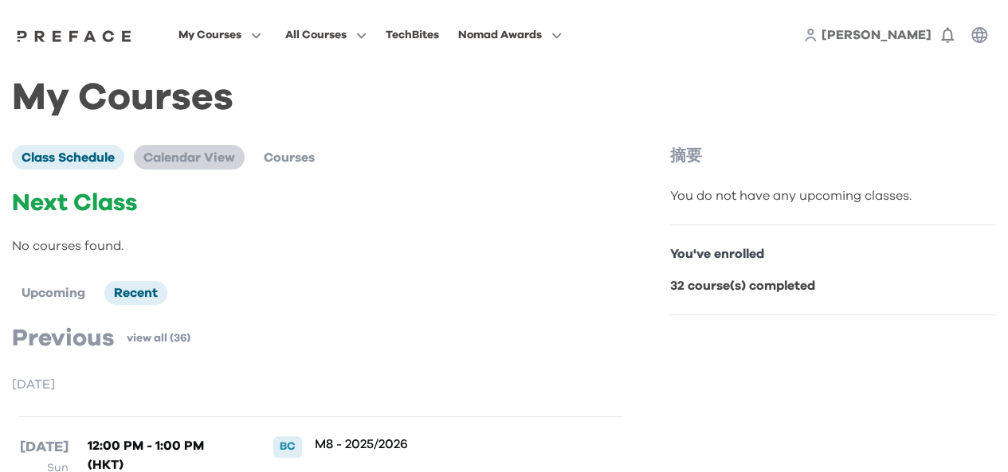
click at [225, 157] on span "Calendar View" at bounding box center [189, 157] width 92 height 13
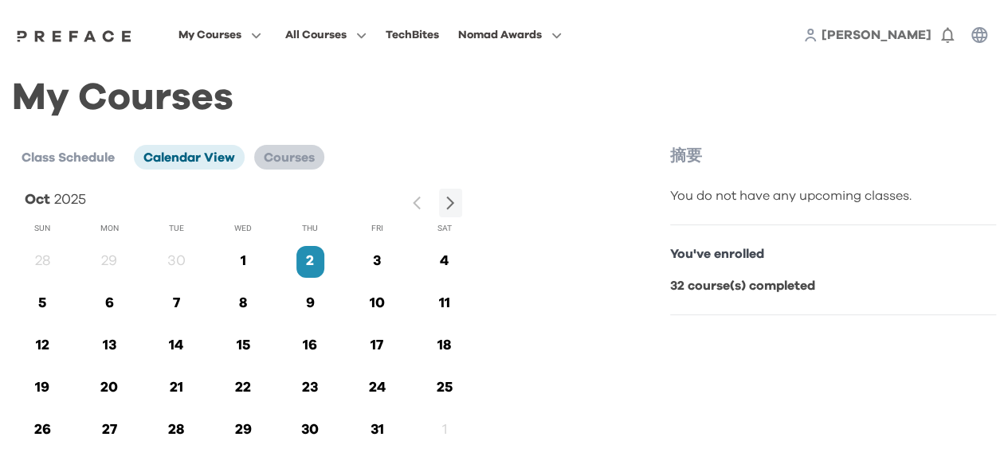
click at [292, 162] on span "Courses" at bounding box center [289, 157] width 51 height 13
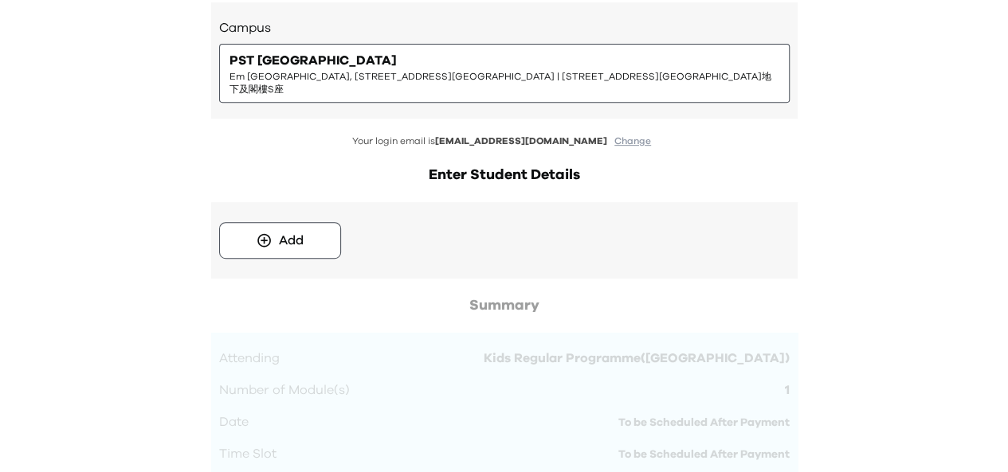
scroll to position [305, 0]
click at [274, 222] on button "Add" at bounding box center [280, 239] width 122 height 37
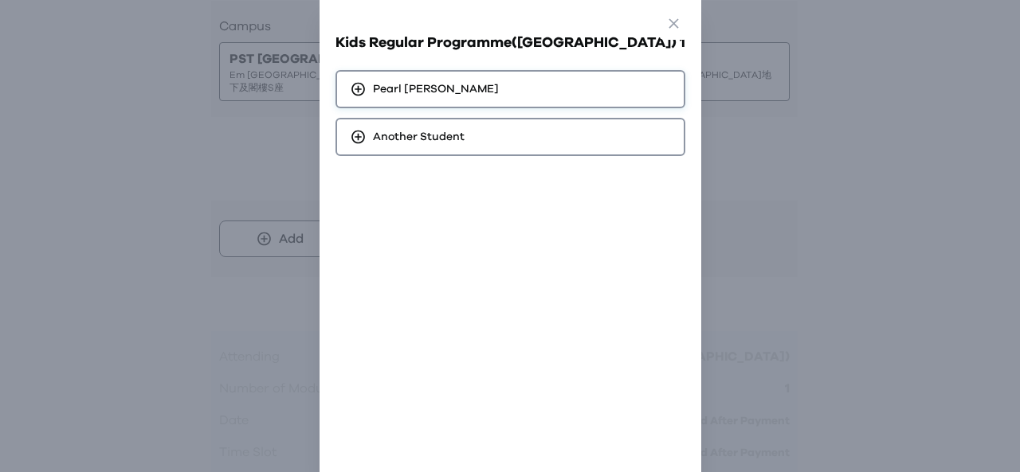
click at [465, 95] on span "[PERSON_NAME]" at bounding box center [436, 89] width 126 height 16
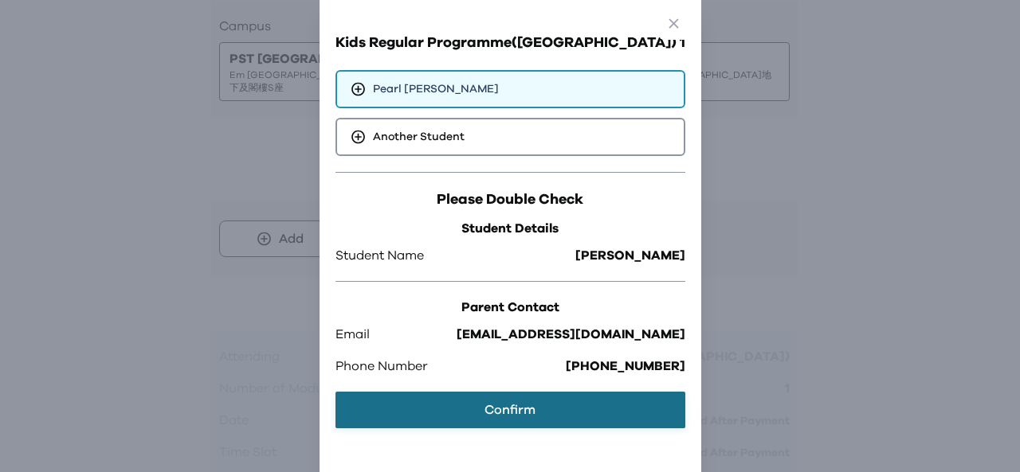
click at [508, 409] on button "Confirm" at bounding box center [510, 410] width 350 height 37
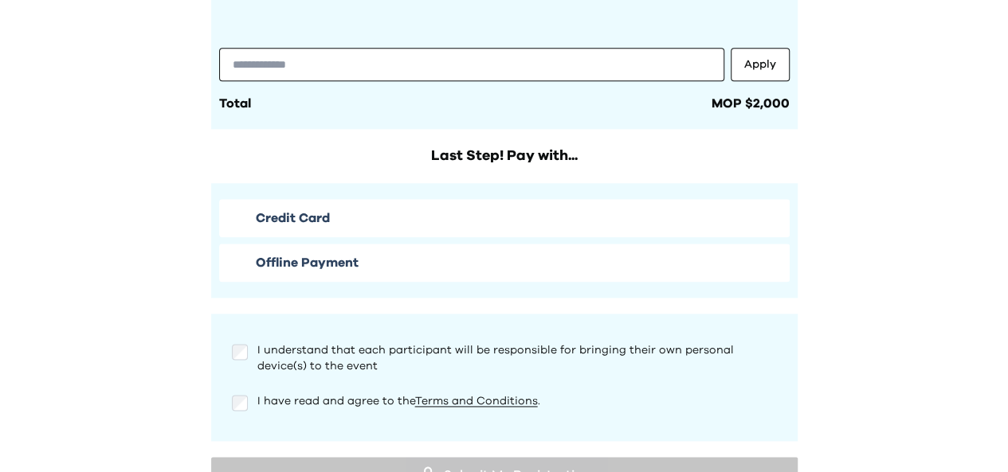
scroll to position [885, 0]
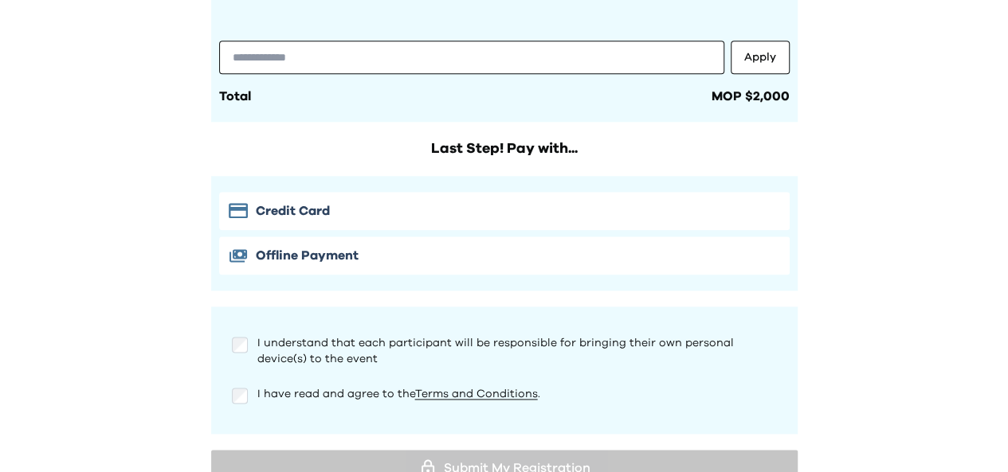
click at [248, 335] on div "I understand that each participant will be responsible for bringing their own p…" at bounding box center [504, 351] width 545 height 32
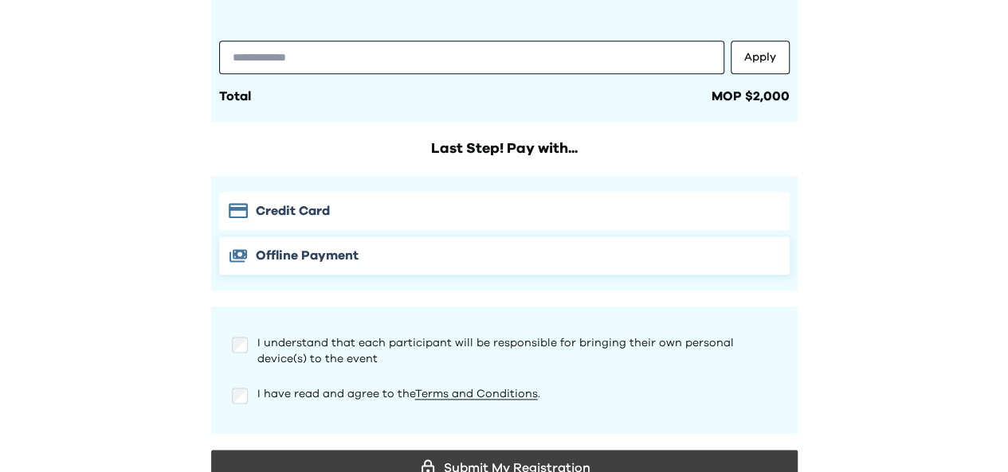
click at [343, 246] on span "Offline Payment" at bounding box center [307, 255] width 103 height 19
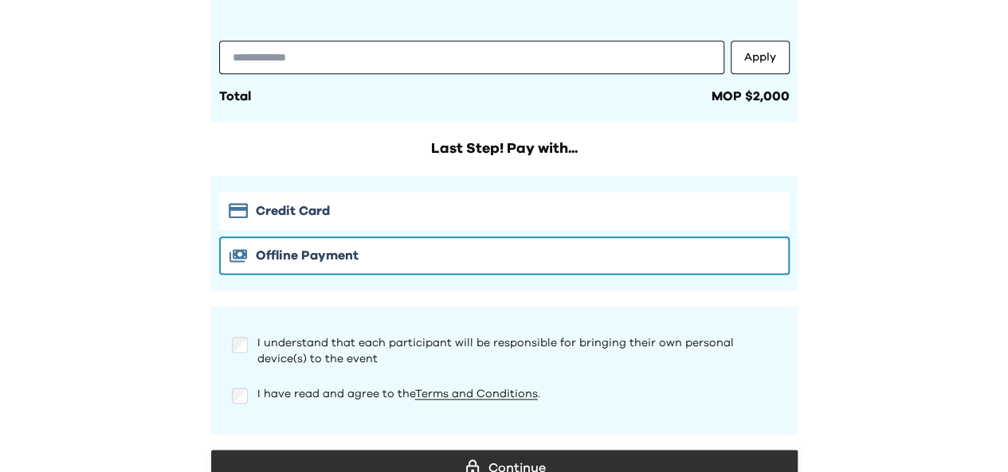
click at [530, 457] on div "Continue" at bounding box center [504, 469] width 561 height 24
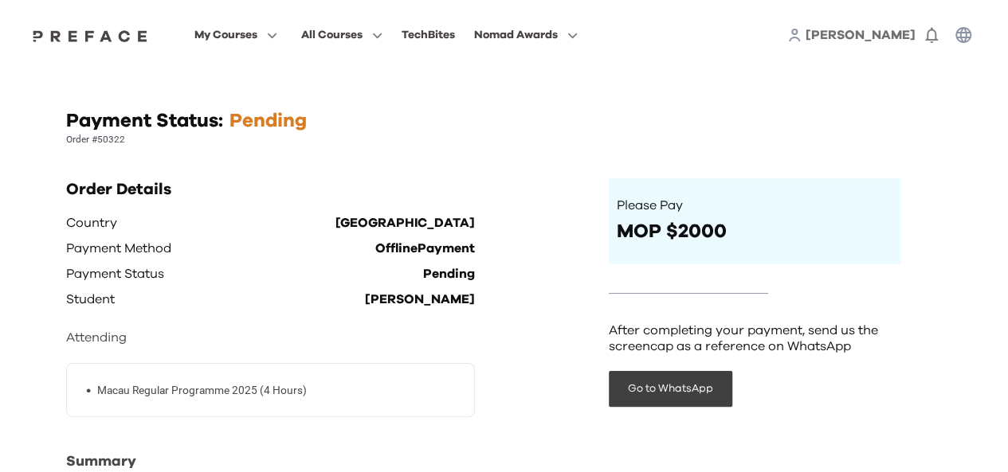
scroll to position [72, 0]
